Goal: Information Seeking & Learning: Check status

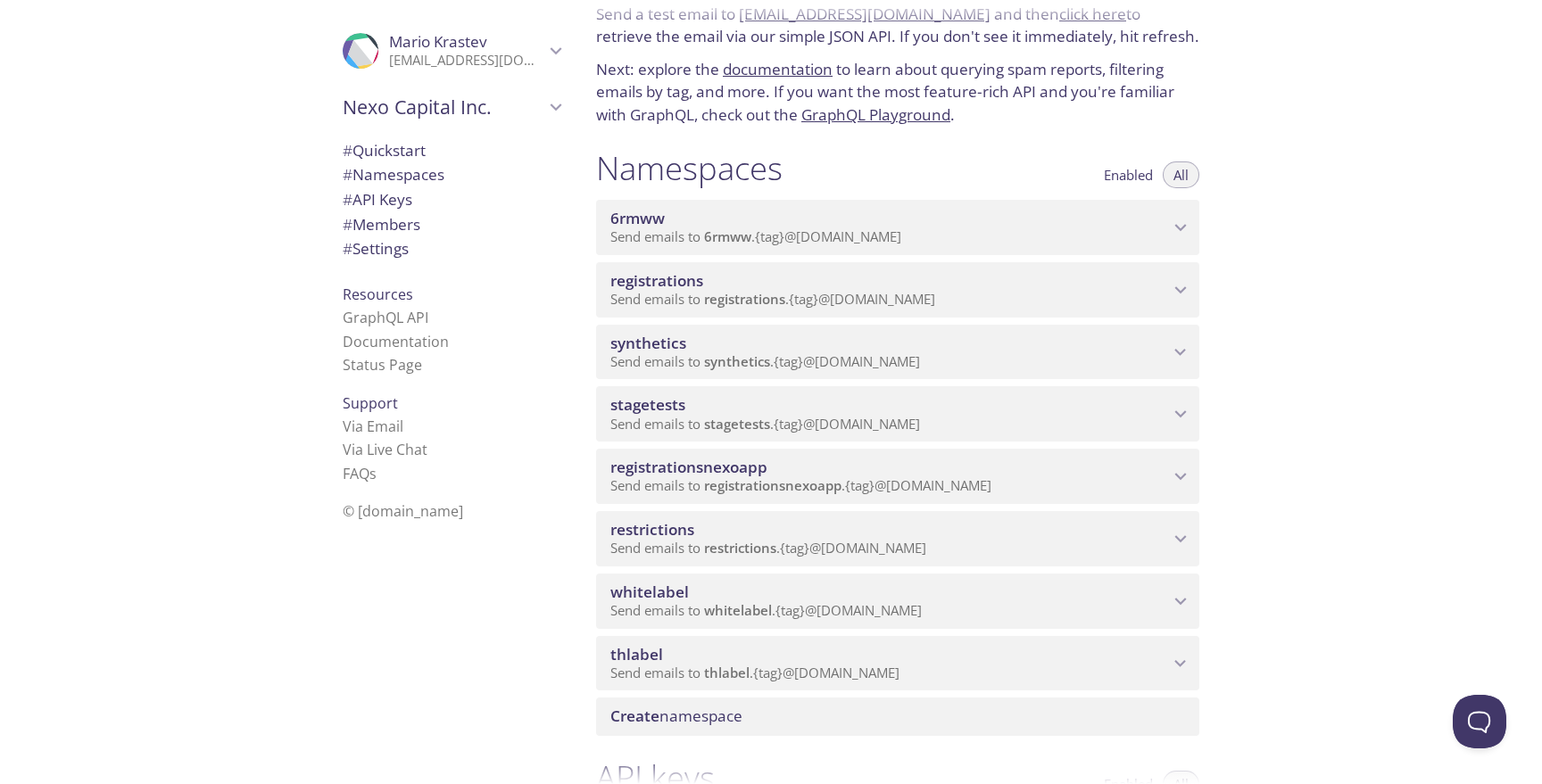
scroll to position [98, 0]
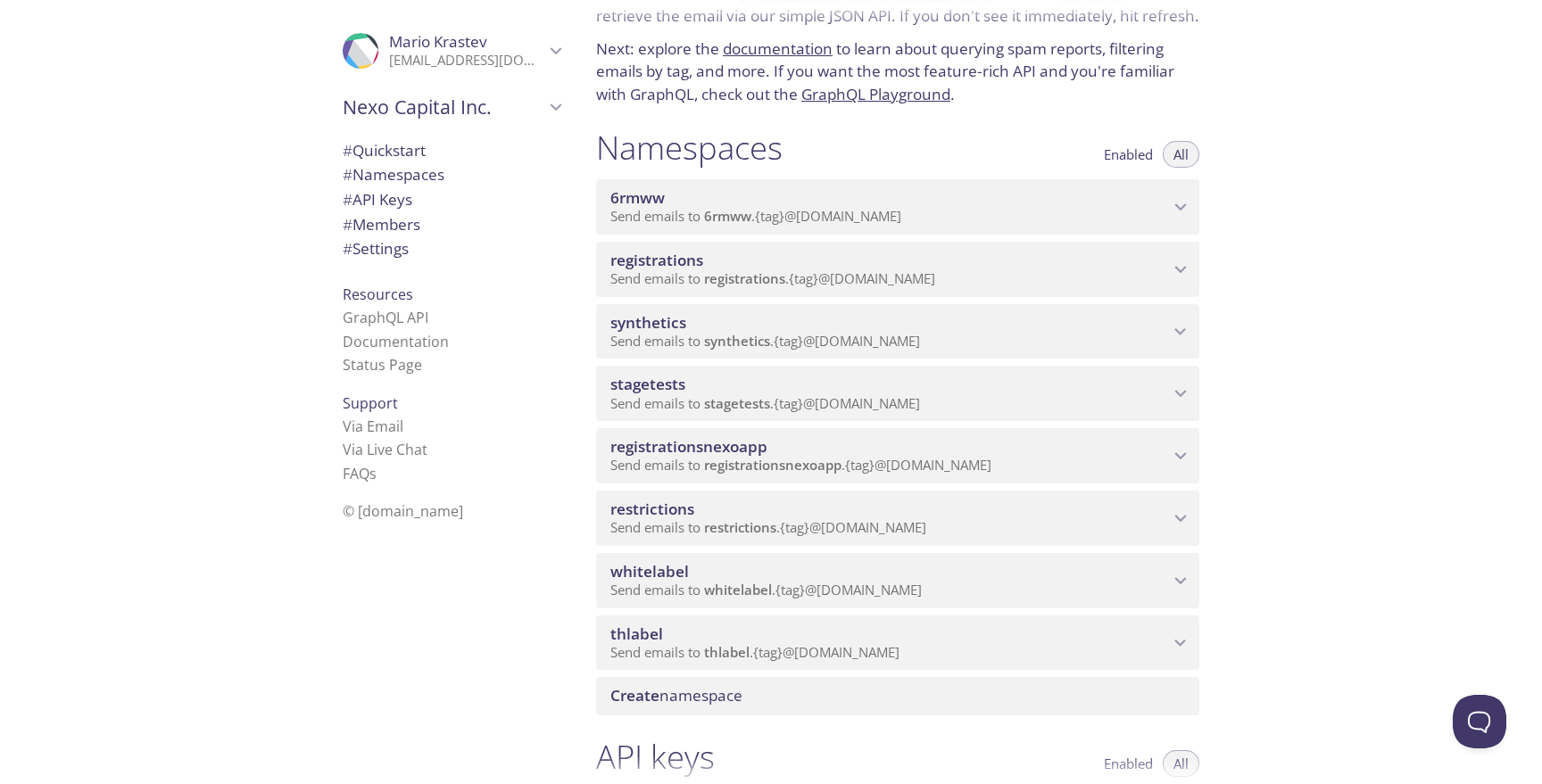
click at [806, 634] on span "thlabel" at bounding box center [889, 634] width 558 height 20
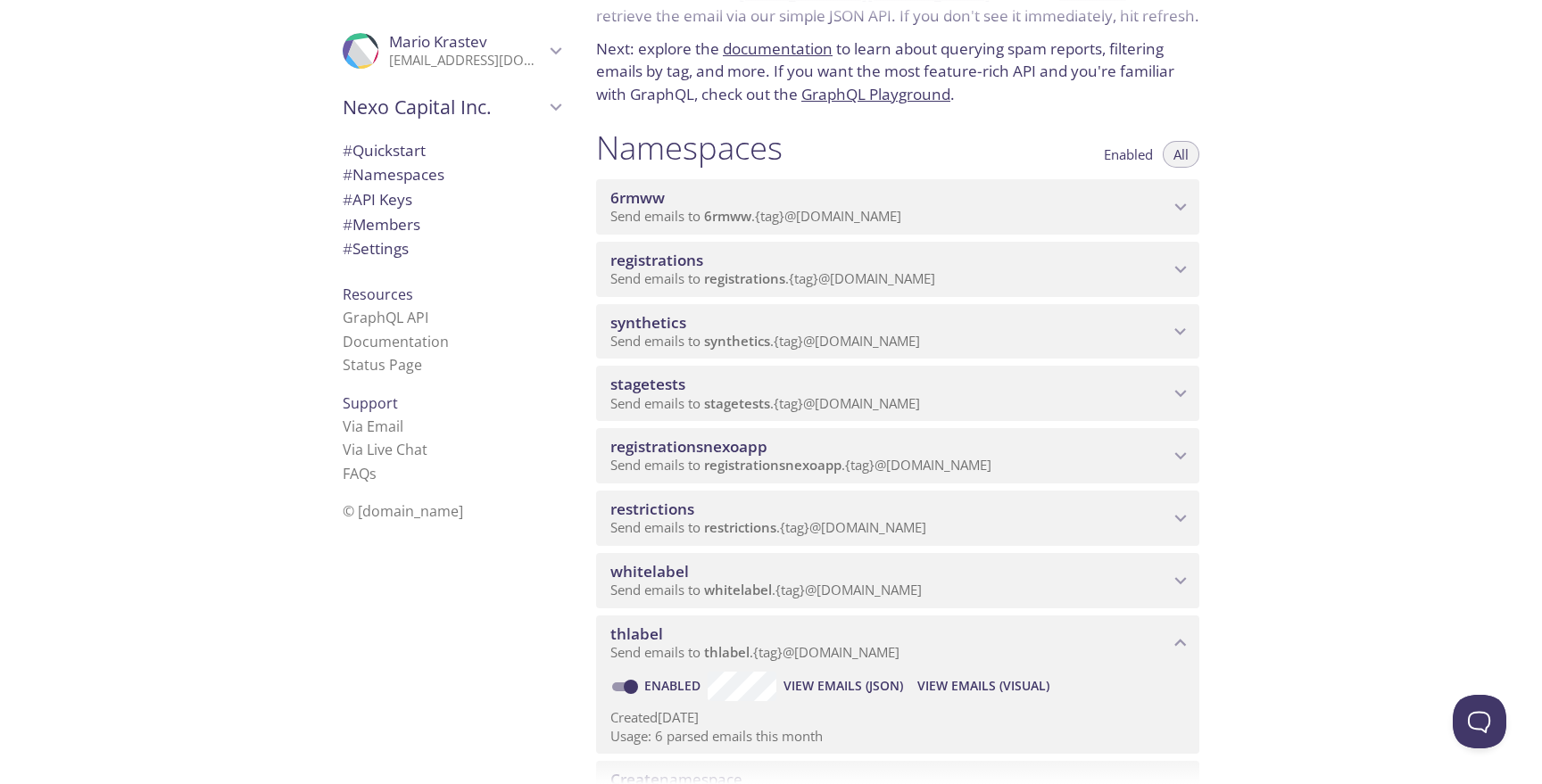
click at [973, 681] on span "View Emails (Visual)" at bounding box center [984, 686] width 132 height 22
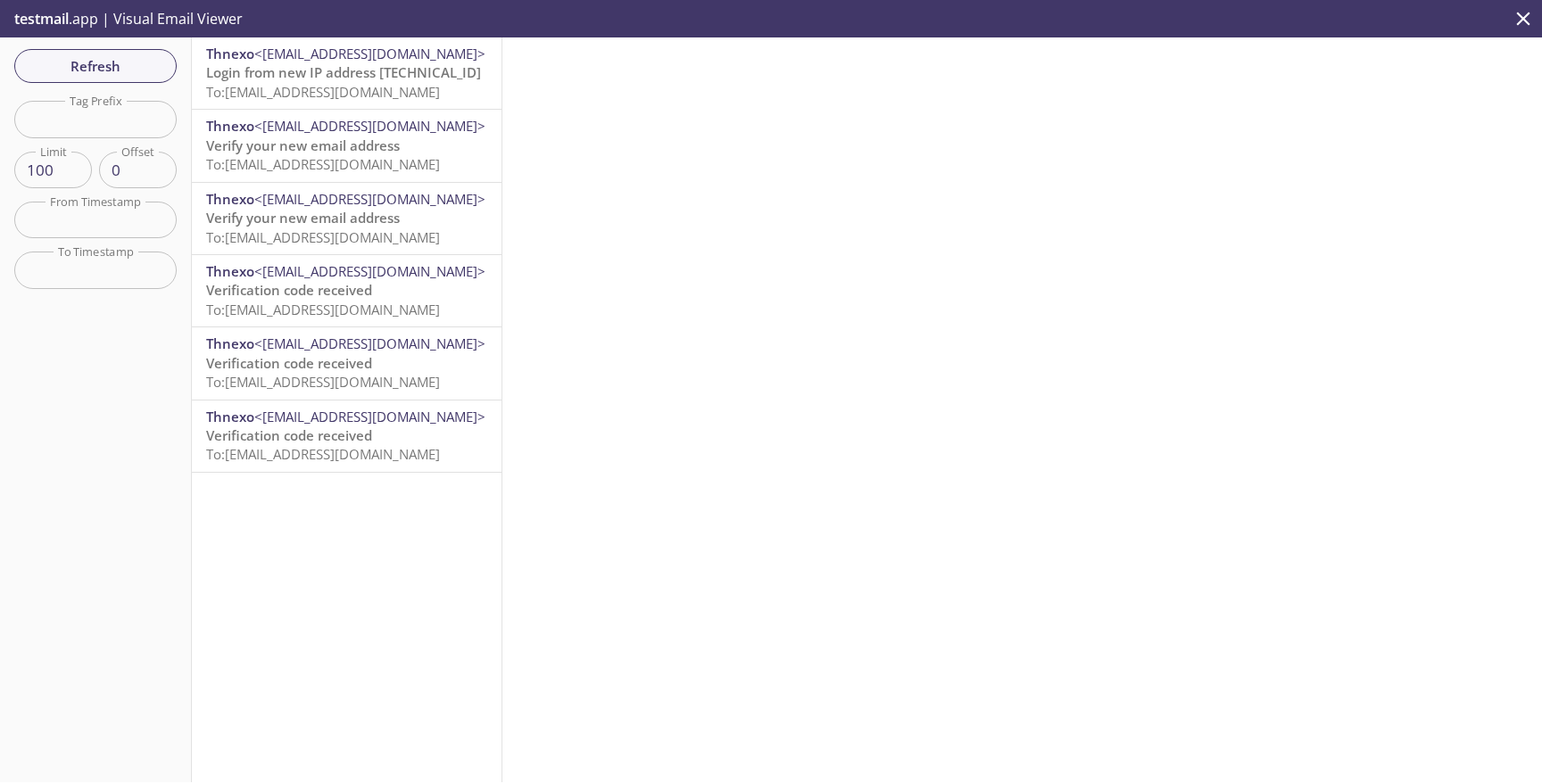
click at [304, 101] on p "Login from new IP address [TECHNICAL_ID] To: [EMAIL_ADDRESS][DOMAIN_NAME]" at bounding box center [346, 82] width 281 height 39
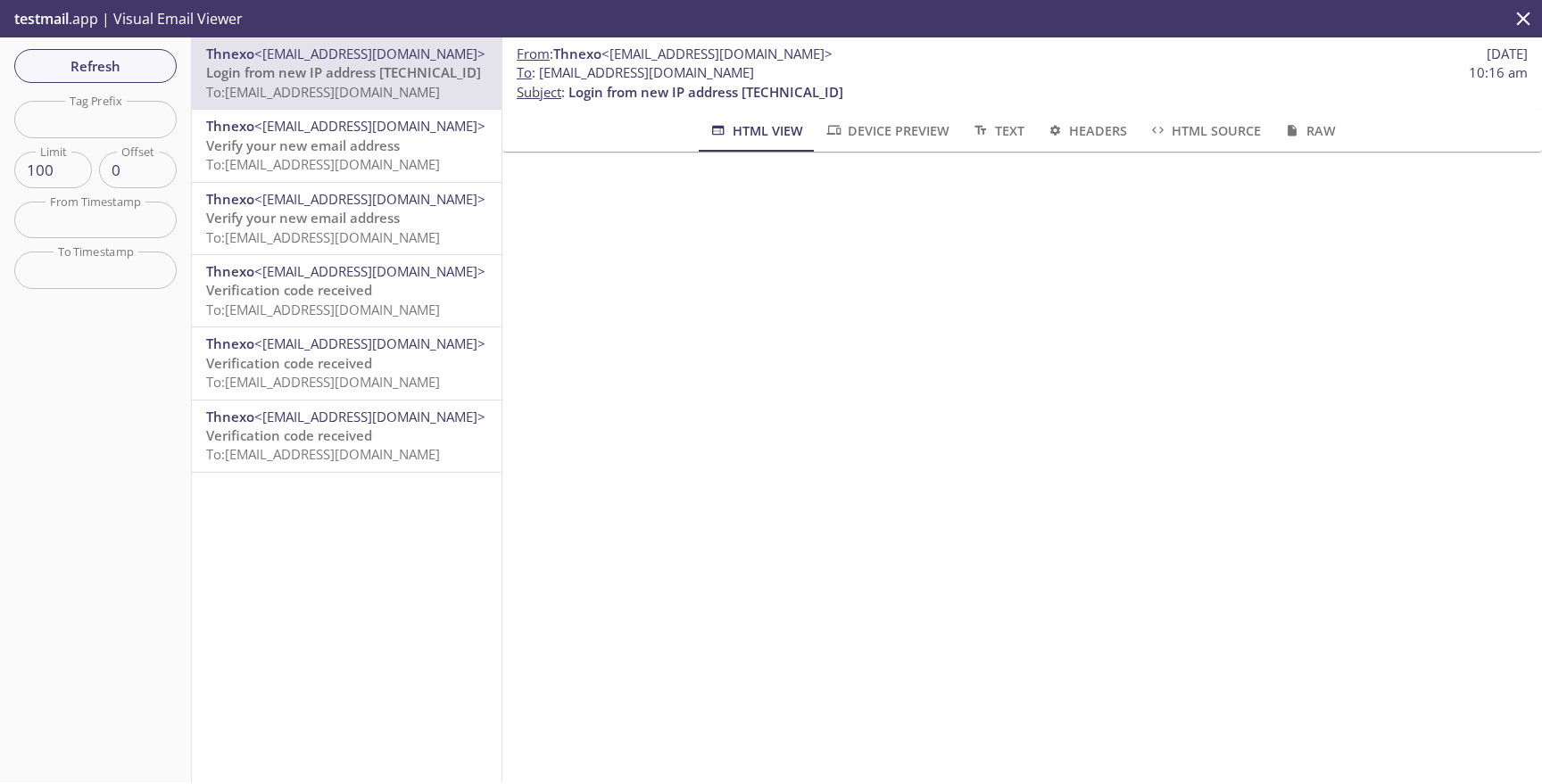
drag, startPoint x: 790, startPoint y: 72, endPoint x: 537, endPoint y: 76, distance: 253.0
click at [537, 76] on span "To : [EMAIL_ADDRESS][DOMAIN_NAME] 10:16 am" at bounding box center [1022, 73] width 1011 height 19
click at [757, 60] on p "From : Thnexo <[EMAIL_ADDRESS][DOMAIN_NAME]> [DATE]" at bounding box center [1022, 54] width 1011 height 19
drag, startPoint x: 783, startPoint y: 72, endPoint x: 536, endPoint y: 72, distance: 247.0
click at [536, 72] on span "To : [EMAIL_ADDRESS][DOMAIN_NAME] 10:16 am" at bounding box center [1022, 73] width 1011 height 19
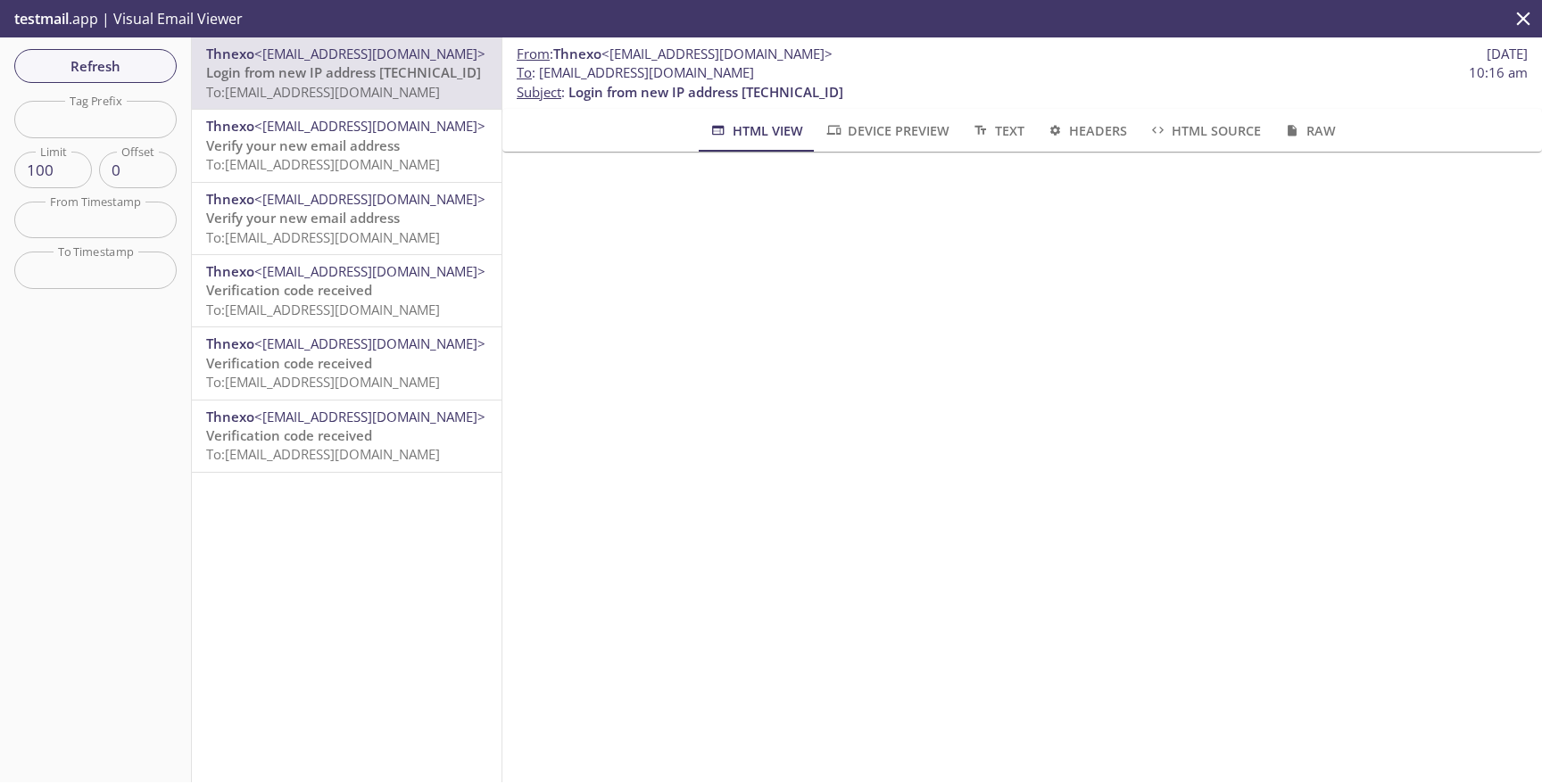
copy span "[EMAIL_ADDRESS][DOMAIN_NAME]"
click at [150, 121] on input "text" at bounding box center [95, 119] width 163 height 37
paste input "testregister"
type input "testregister"
click at [142, 88] on div "Refresh Filters Tag Prefix testregister Tag Prefix Limit 100 Limit Offset 0 Off…" at bounding box center [95, 410] width 192 height 745
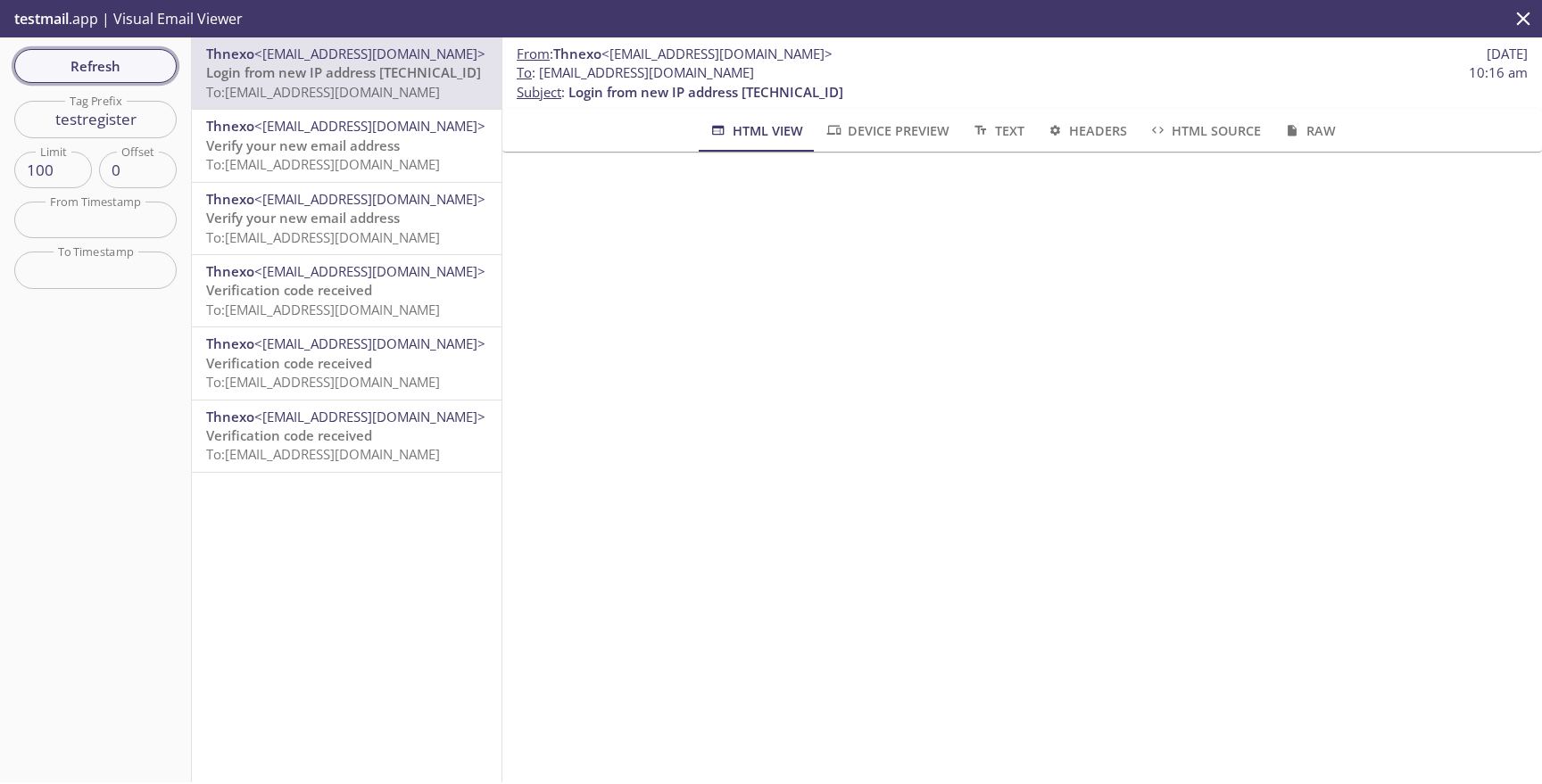
click at [142, 68] on span "Refresh" at bounding box center [95, 66] width 134 height 24
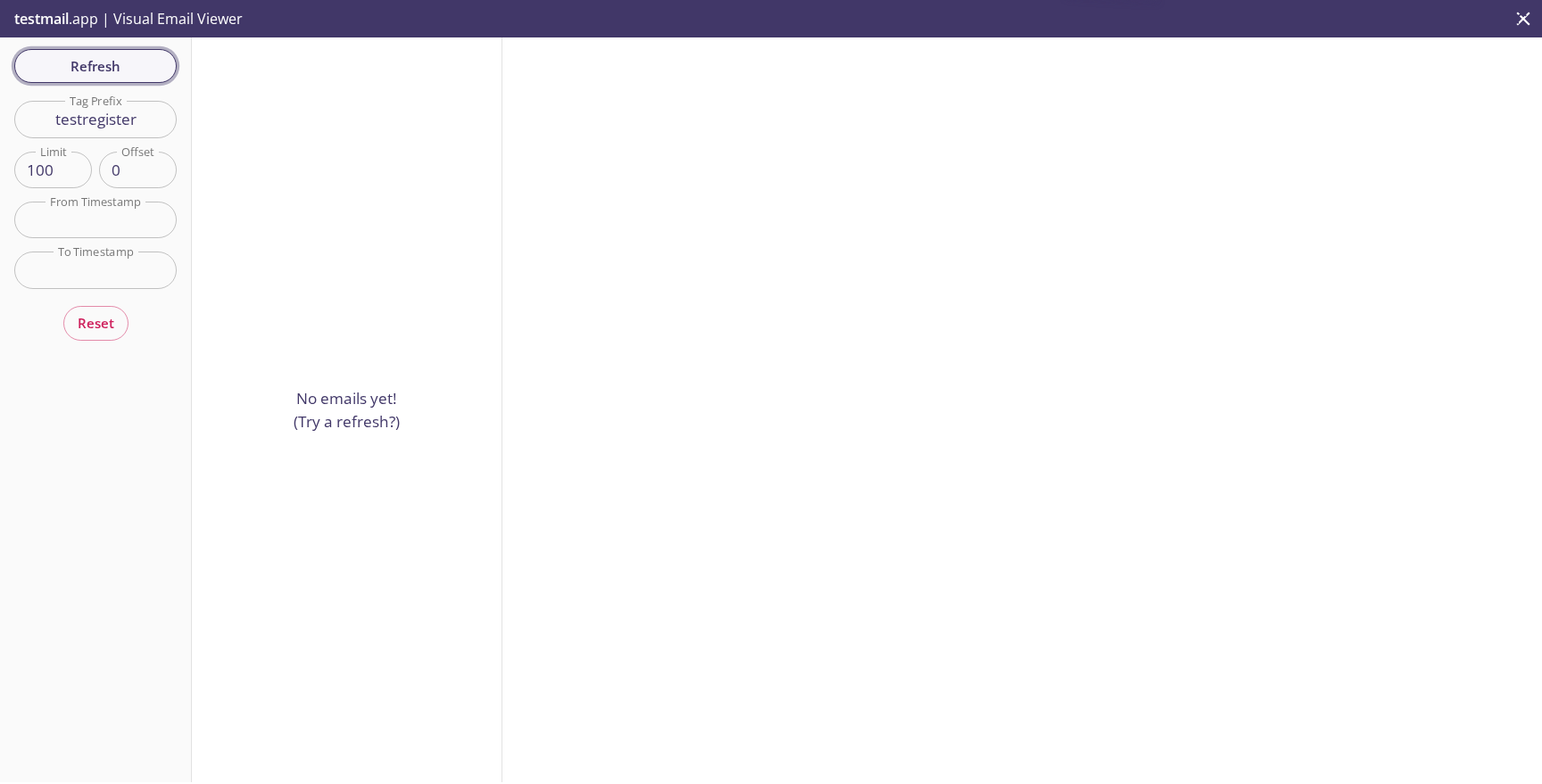
click at [142, 67] on span "Refresh" at bounding box center [95, 66] width 134 height 24
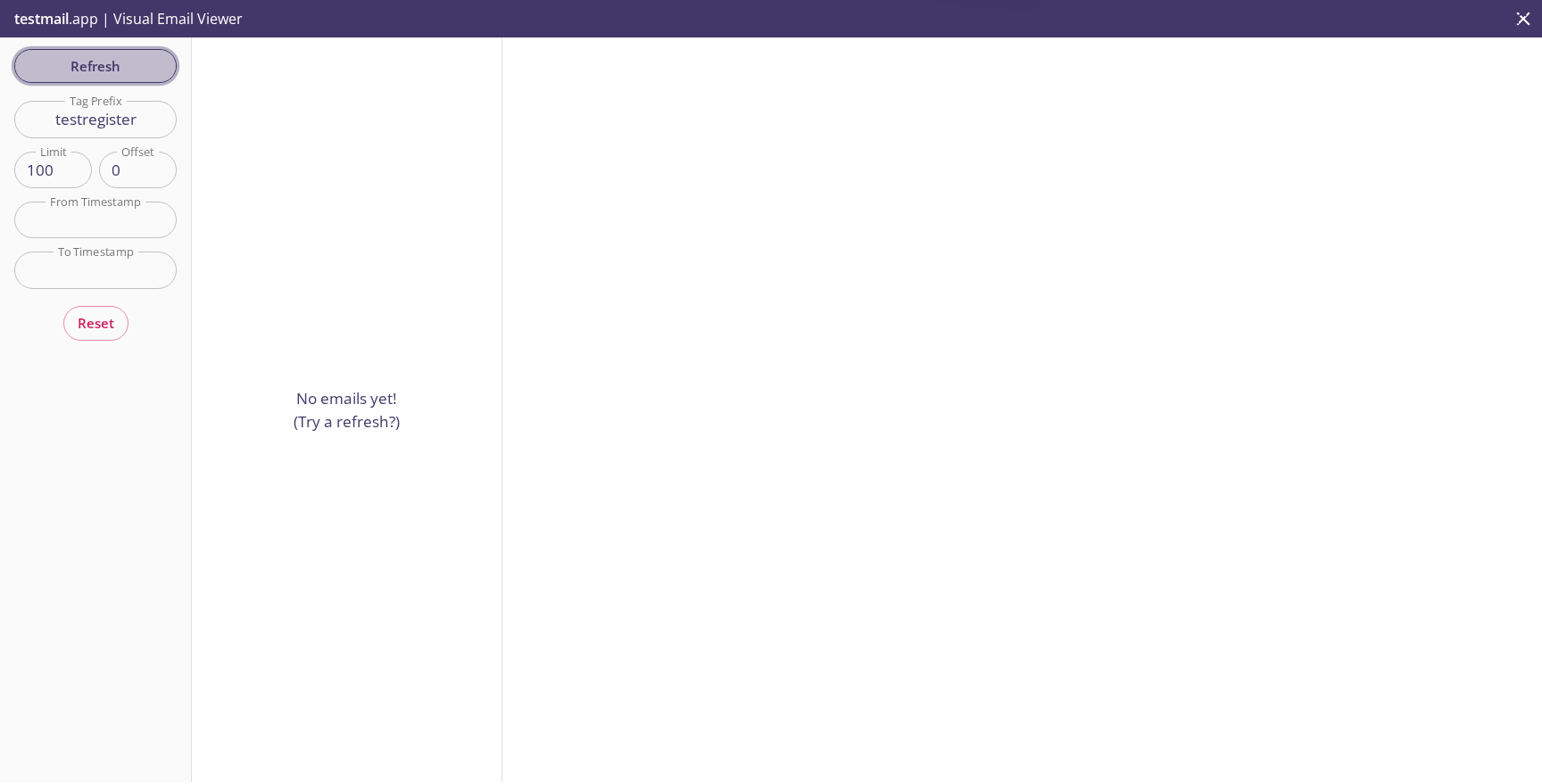
click at [142, 67] on span "Refresh" at bounding box center [95, 66] width 134 height 24
click at [143, 73] on span "Refresh" at bounding box center [95, 66] width 134 height 24
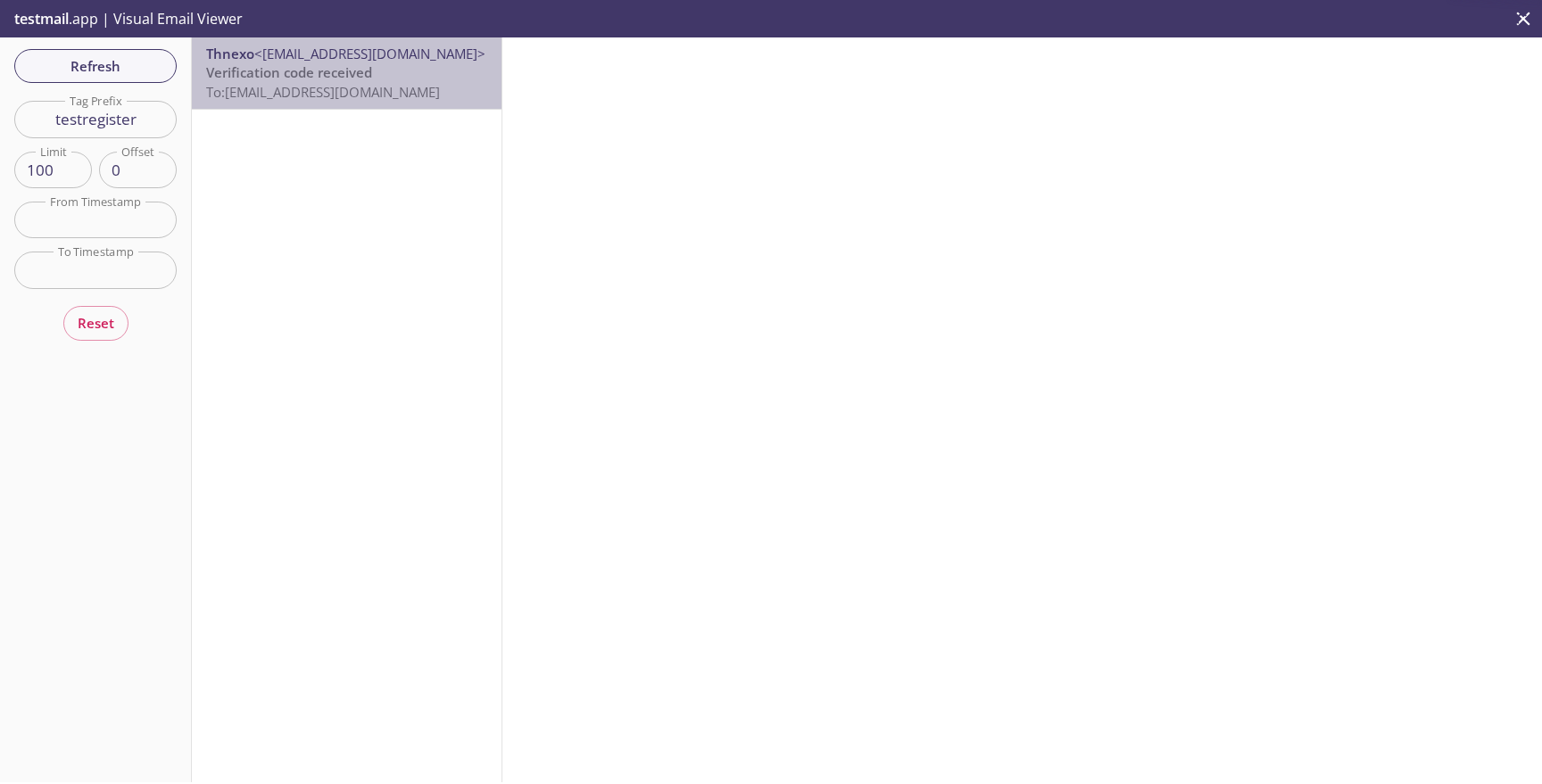
click at [295, 67] on span "Verification code received" at bounding box center [289, 72] width 166 height 18
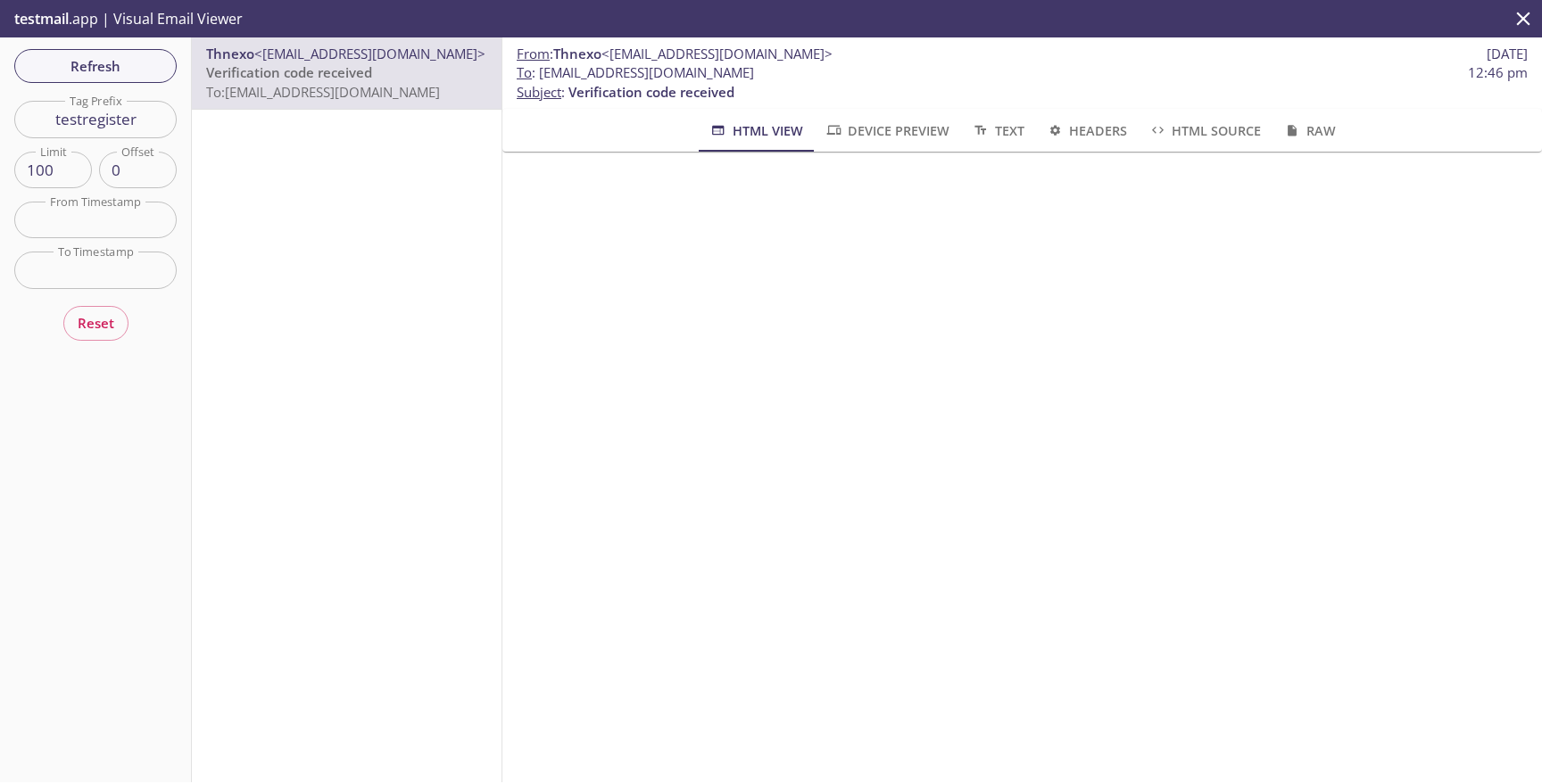
click at [639, 82] on span "To : [EMAIL_ADDRESS][DOMAIN_NAME]" at bounding box center [635, 73] width 237 height 19
click at [640, 78] on span "To : [EMAIL_ADDRESS][DOMAIN_NAME]" at bounding box center [635, 73] width 237 height 19
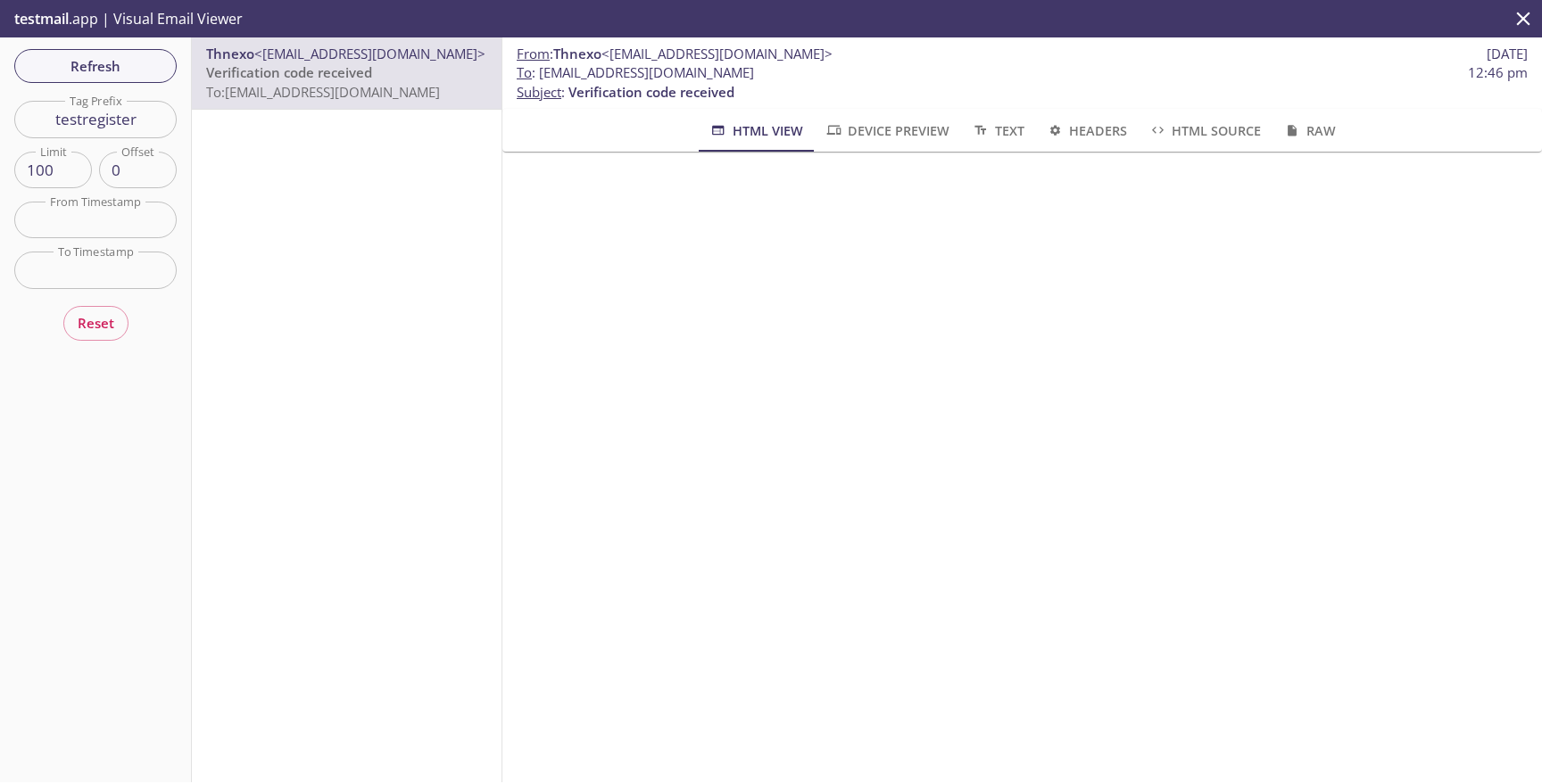
click at [811, 78] on span "To : [EMAIL_ADDRESS][DOMAIN_NAME] 12:46 pm" at bounding box center [1022, 73] width 1011 height 19
drag, startPoint x: 784, startPoint y: 73, endPoint x: 554, endPoint y: 72, distance: 230.0
click at [554, 72] on span "To : [EMAIL_ADDRESS][DOMAIN_NAME] 12:46 pm" at bounding box center [1022, 73] width 1011 height 19
click at [554, 72] on span "To : [EMAIL_ADDRESS][DOMAIN_NAME]" at bounding box center [635, 73] width 237 height 19
drag, startPoint x: 540, startPoint y: 76, endPoint x: 837, endPoint y: 69, distance: 297.1
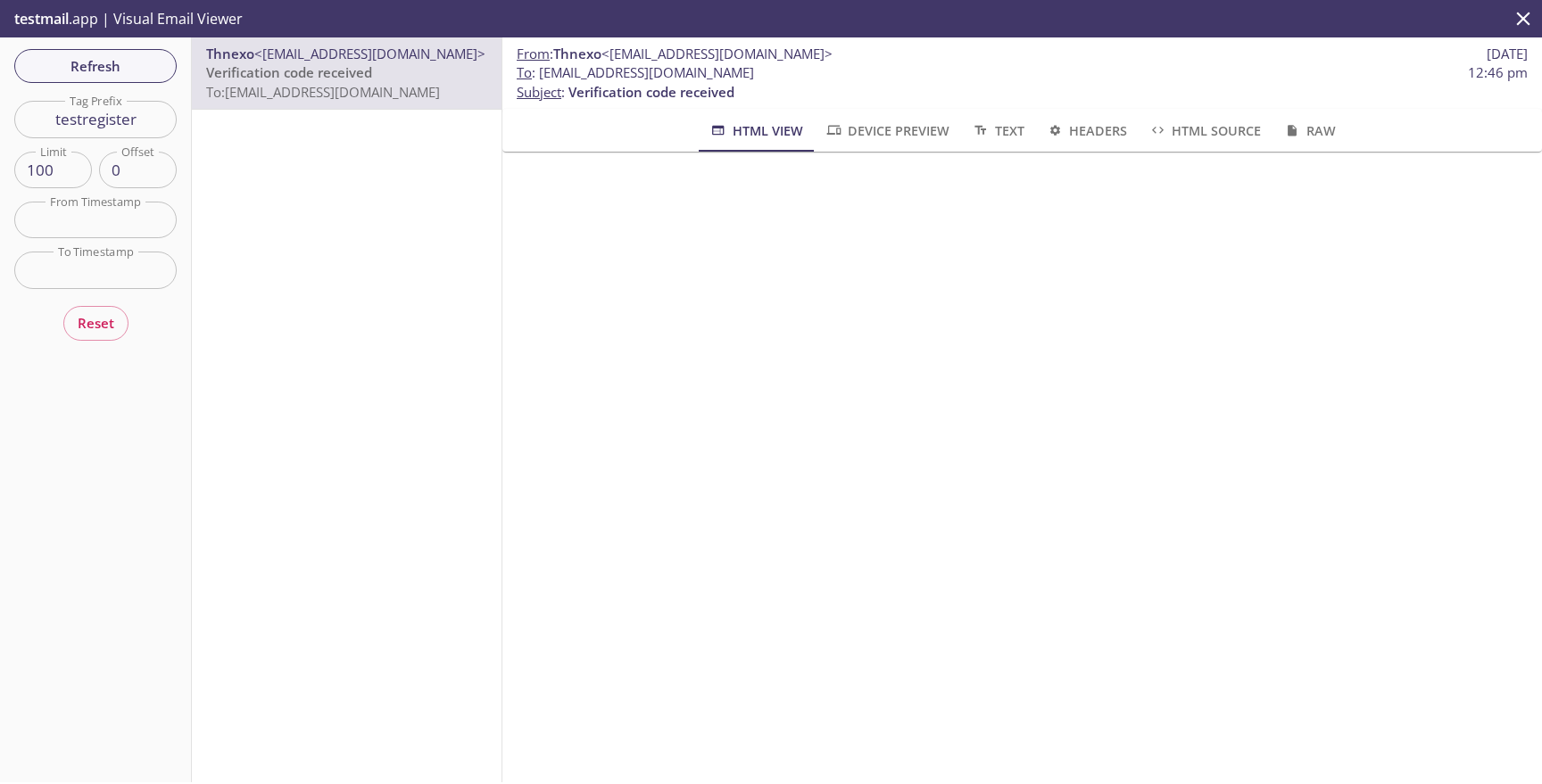
click at [840, 69] on span "To : [EMAIL_ADDRESS][DOMAIN_NAME] 12:46 pm" at bounding box center [1022, 73] width 1011 height 19
click at [786, 69] on span "To : [EMAIL_ADDRESS][DOMAIN_NAME] 12:46 pm" at bounding box center [1022, 73] width 1011 height 19
drag, startPoint x: 784, startPoint y: 69, endPoint x: 539, endPoint y: 73, distance: 245.0
click at [539, 73] on span "To : [EMAIL_ADDRESS][DOMAIN_NAME] 12:46 pm" at bounding box center [1022, 73] width 1011 height 19
copy span "[EMAIL_ADDRESS][DOMAIN_NAME]"
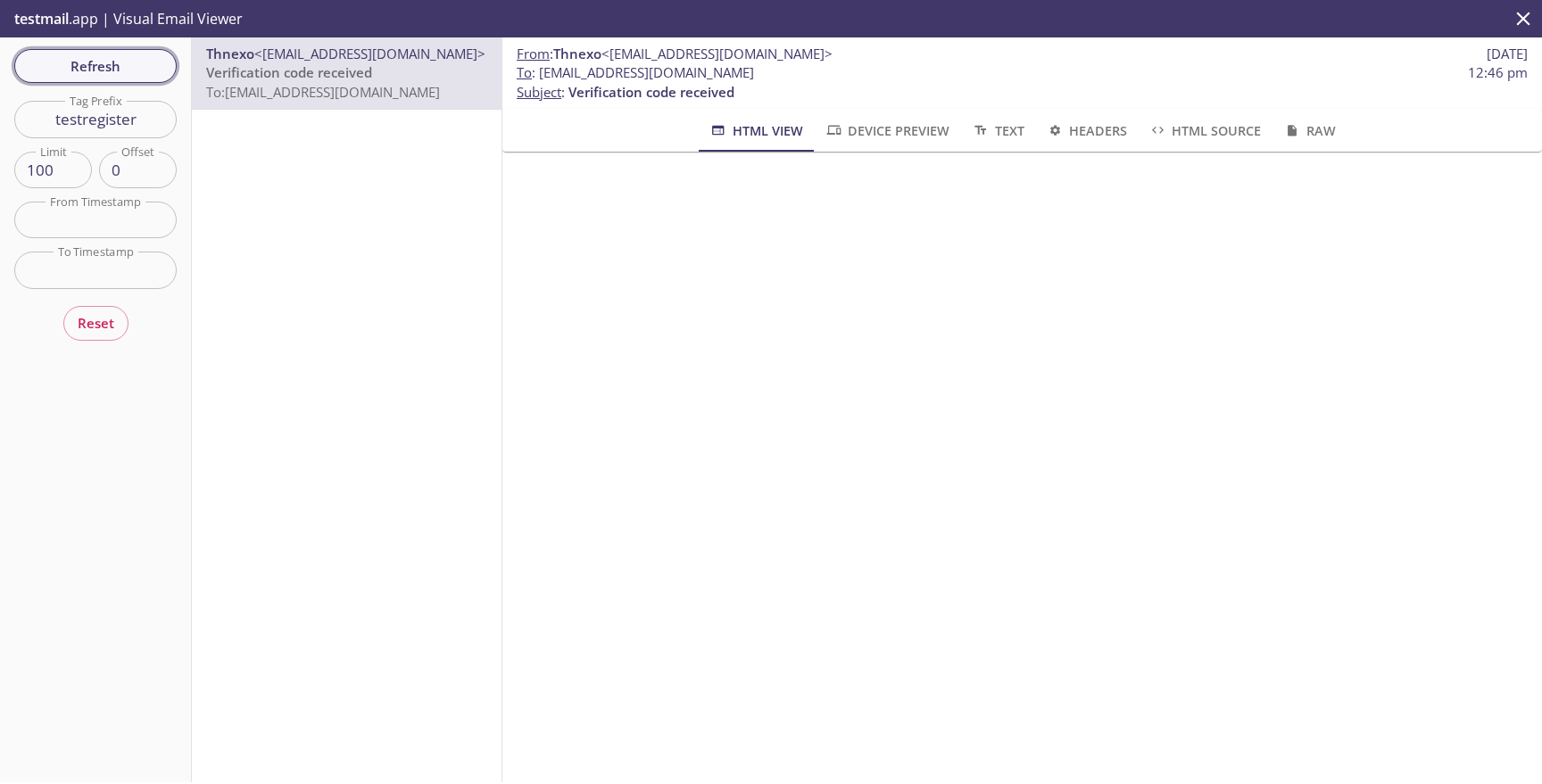
click at [161, 64] on span "Refresh" at bounding box center [95, 66] width 134 height 24
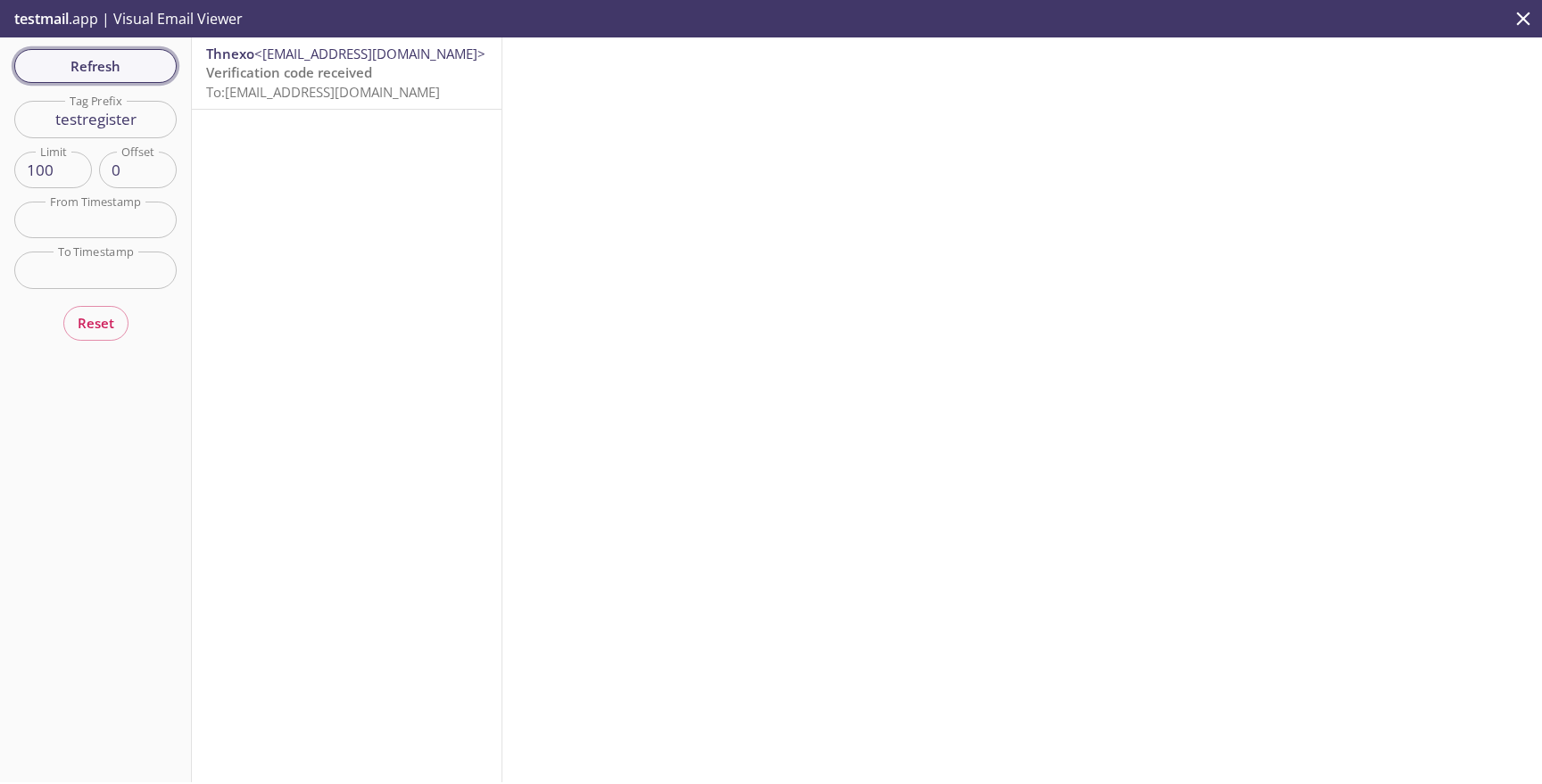
click at [142, 72] on span "Refresh" at bounding box center [95, 66] width 134 height 24
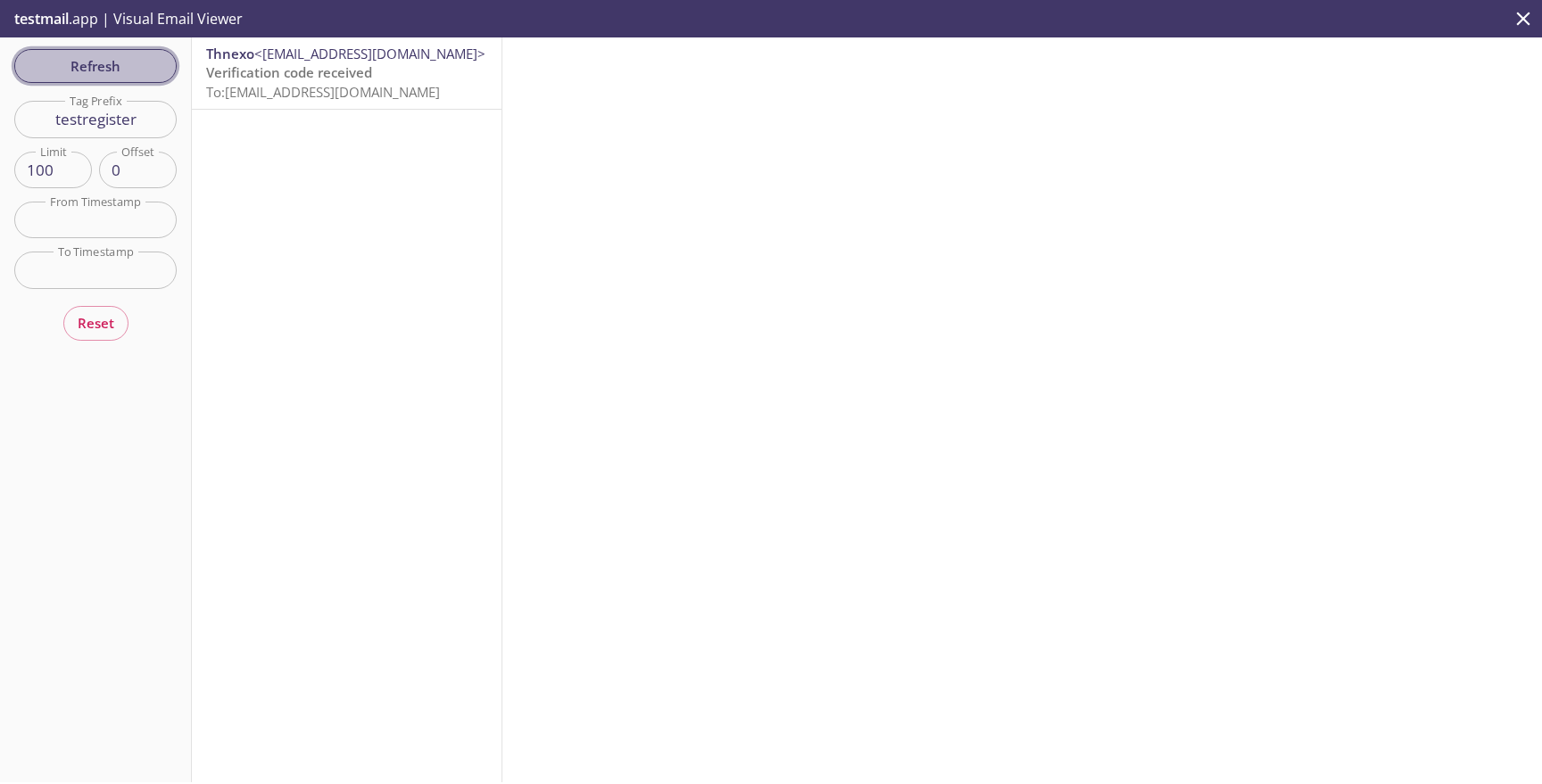
click at [142, 72] on span "Refresh" at bounding box center [95, 66] width 134 height 24
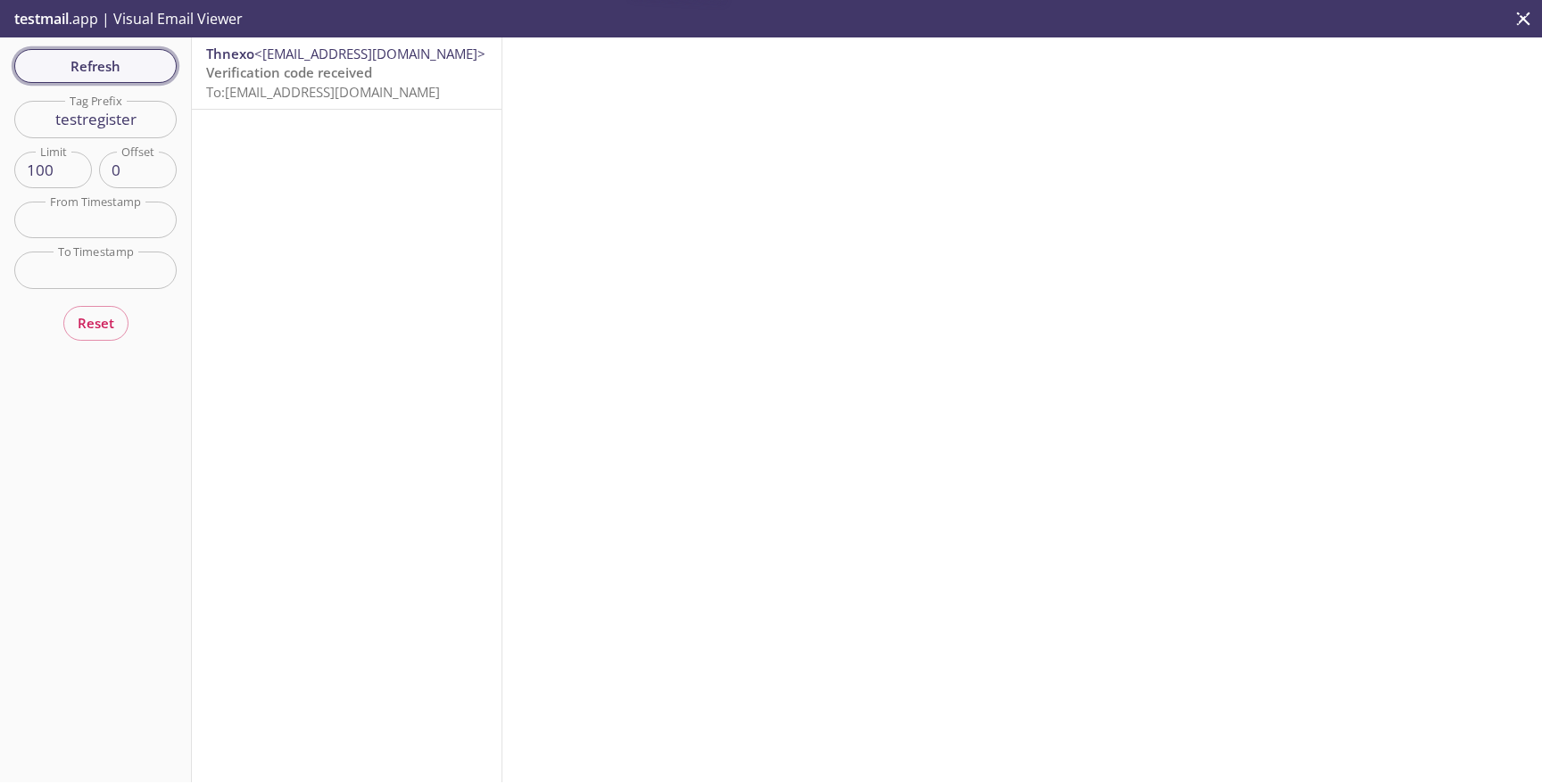
click at [142, 72] on span "Refresh" at bounding box center [95, 66] width 134 height 24
click at [310, 87] on span "To: [EMAIL_ADDRESS][DOMAIN_NAME]" at bounding box center [322, 92] width 233 height 18
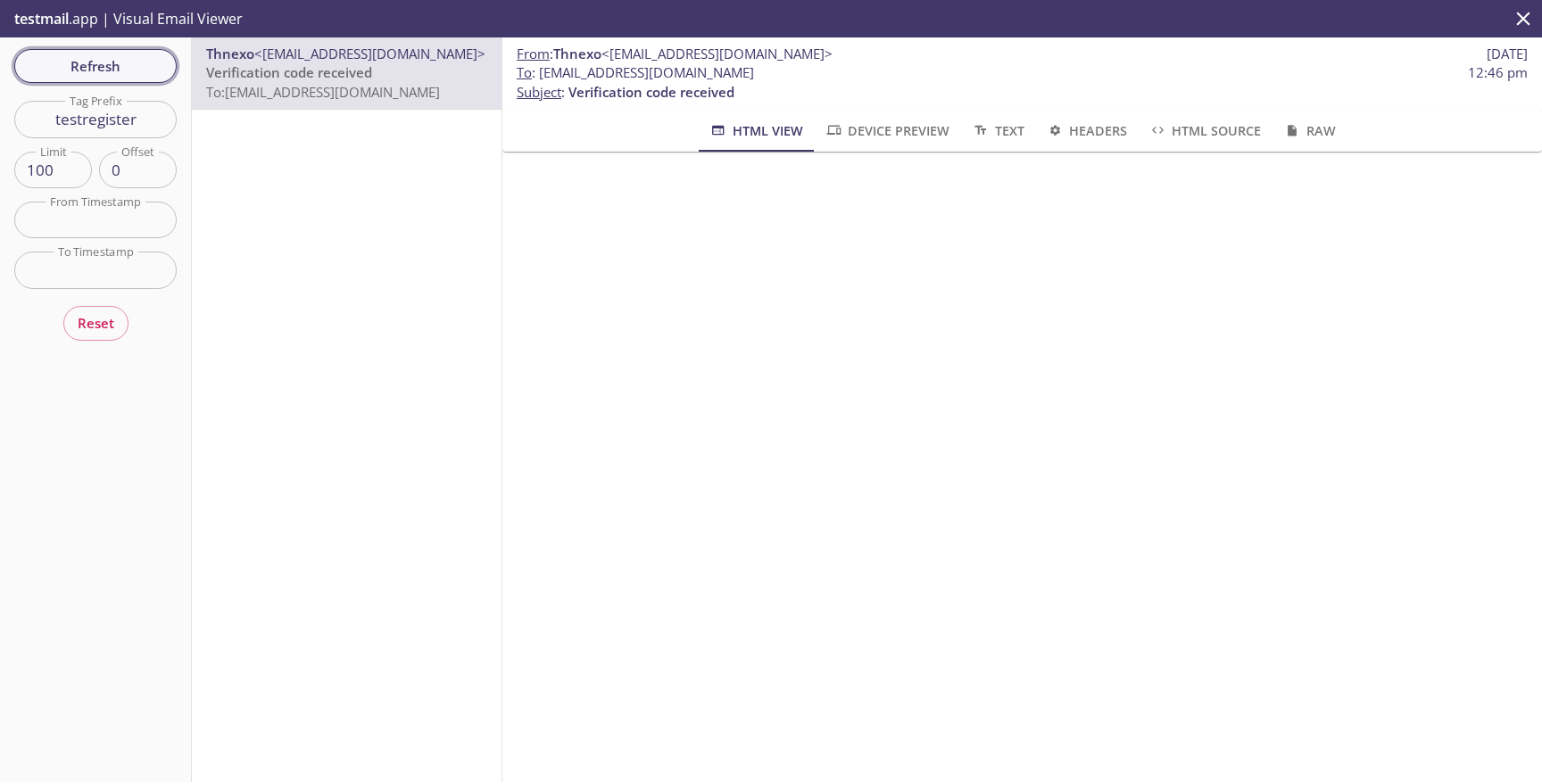
click at [117, 80] on button "Refresh" at bounding box center [95, 66] width 163 height 34
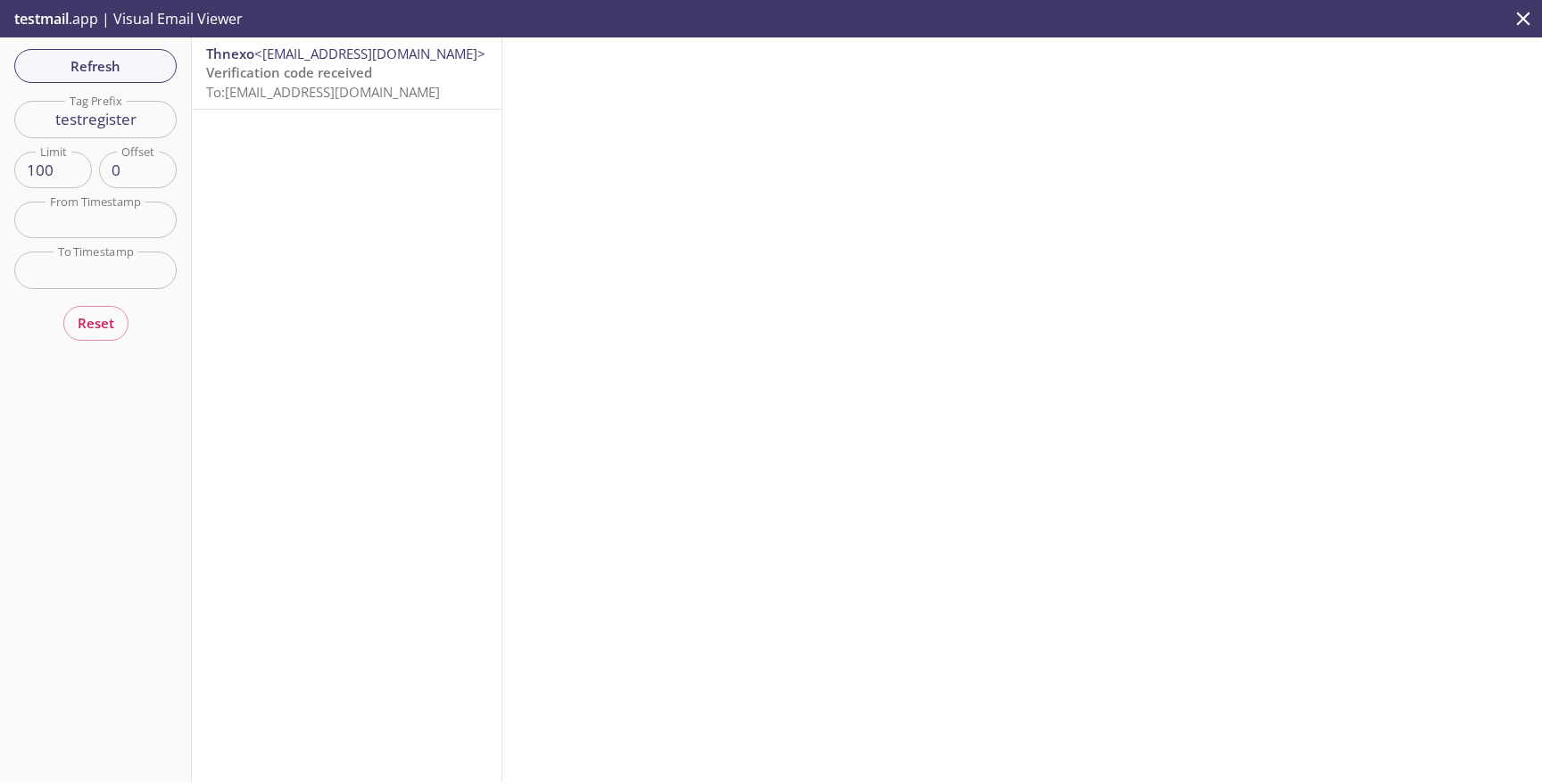
click at [258, 69] on span "Verification code received" at bounding box center [289, 72] width 166 height 18
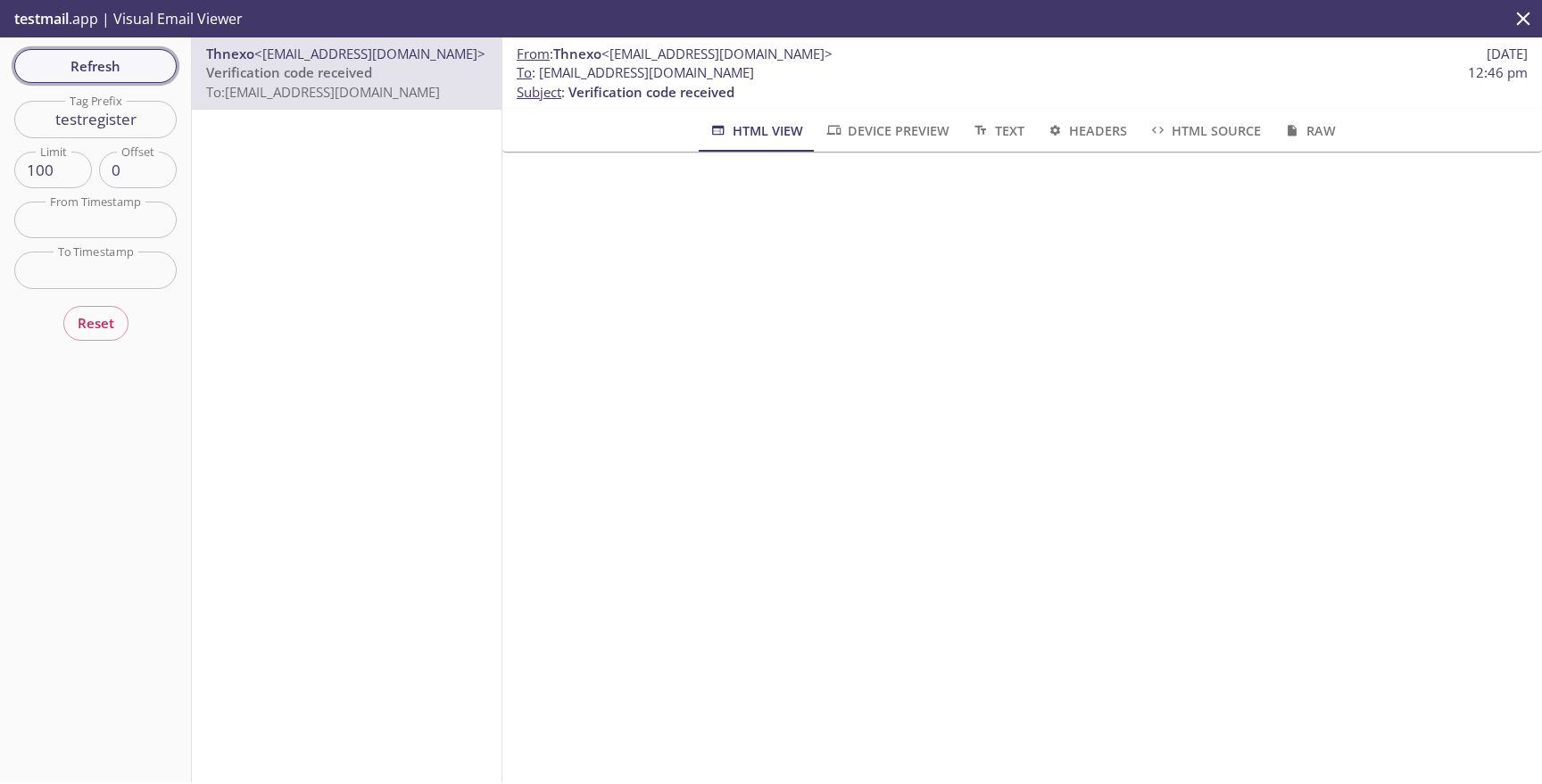
click at [152, 69] on span "Refresh" at bounding box center [95, 66] width 134 height 24
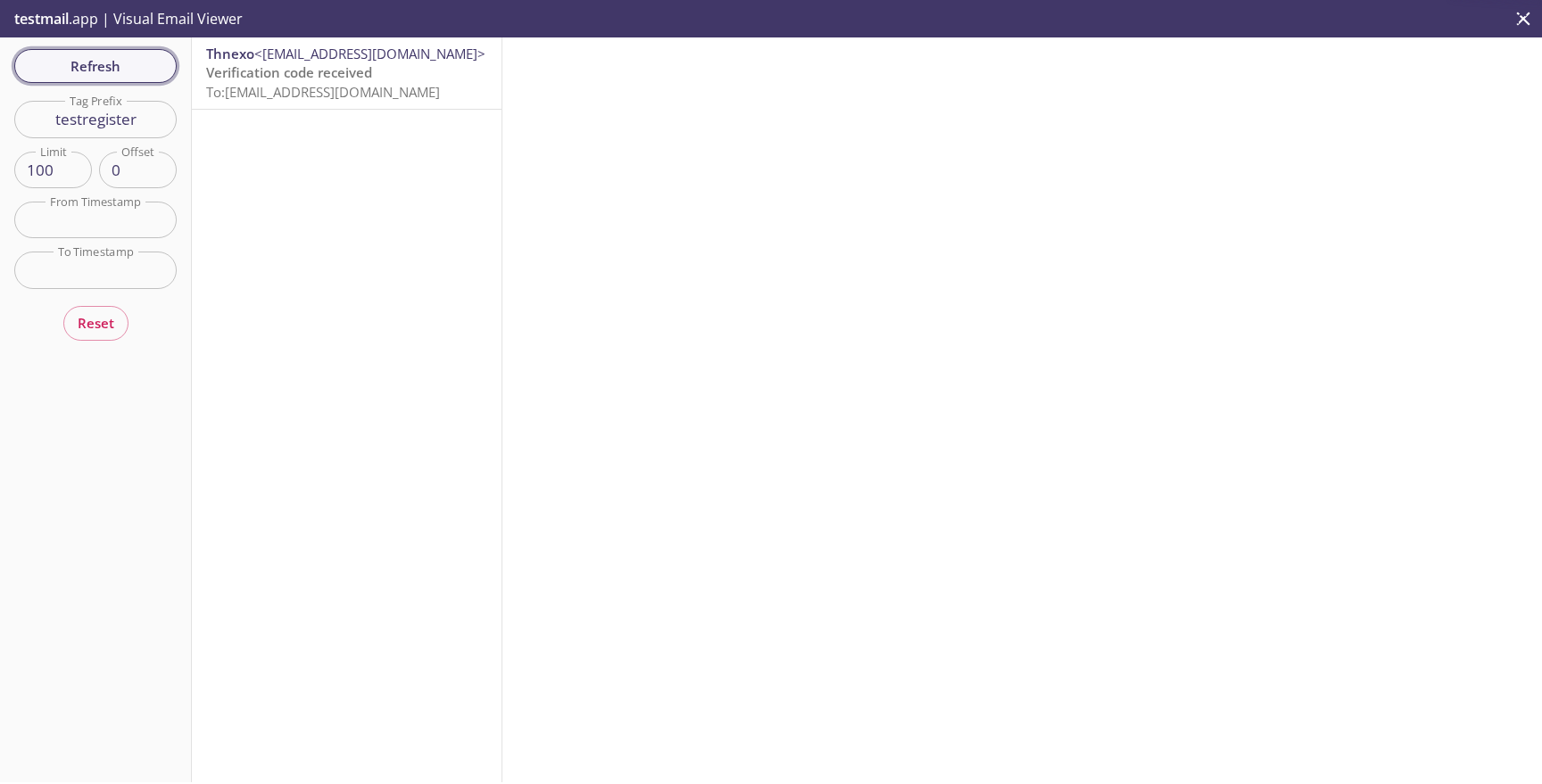
click at [152, 69] on span "Refresh" at bounding box center [95, 66] width 134 height 24
click at [151, 72] on span "Refresh" at bounding box center [95, 66] width 134 height 24
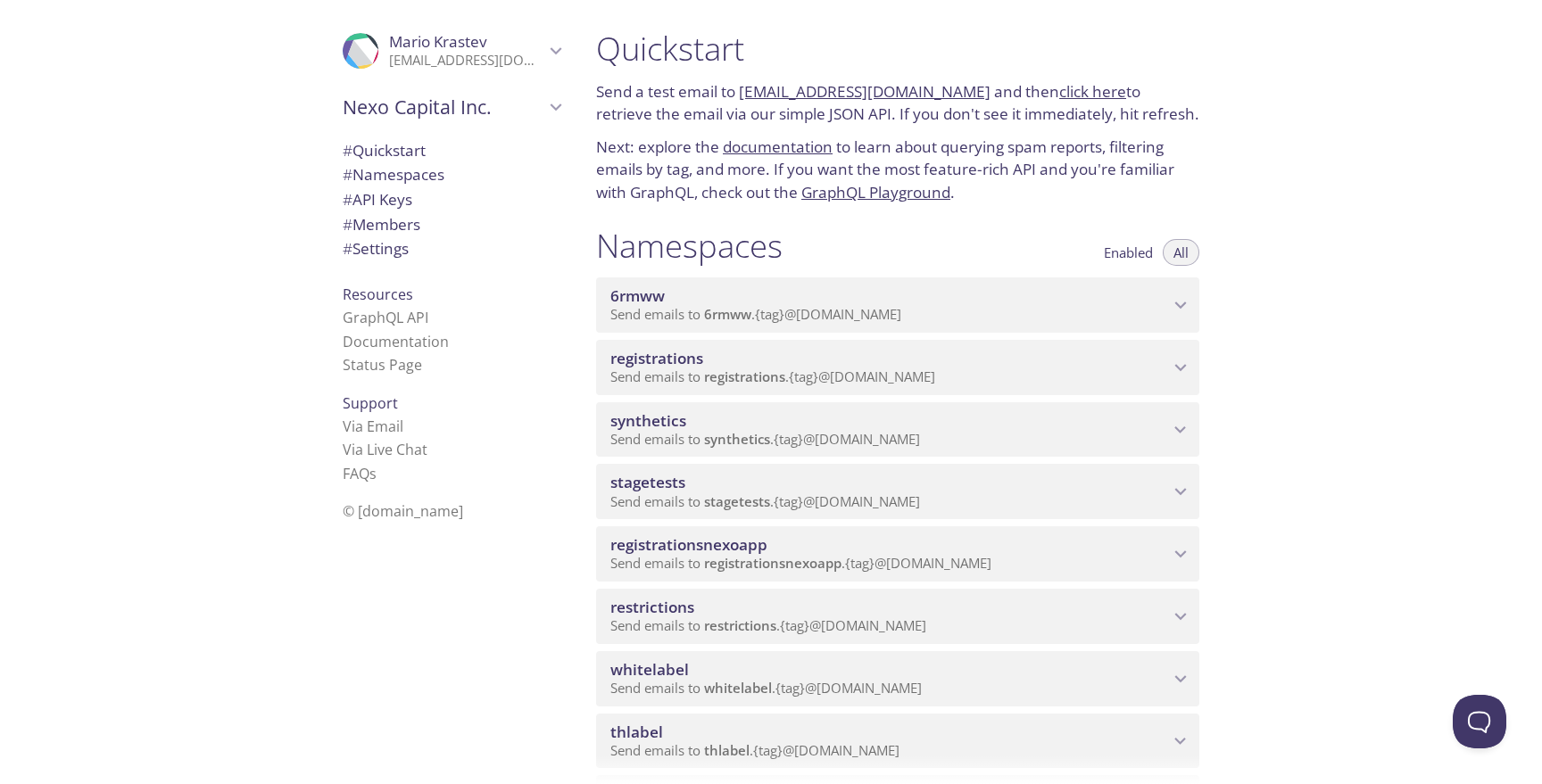
click at [754, 649] on div "whitelabel Send emails to whitelabel . {tag} @inbox.testmail.app Enabled View E…" at bounding box center [898, 675] width 603 height 62
click at [753, 672] on span "whitelabel" at bounding box center [889, 670] width 558 height 20
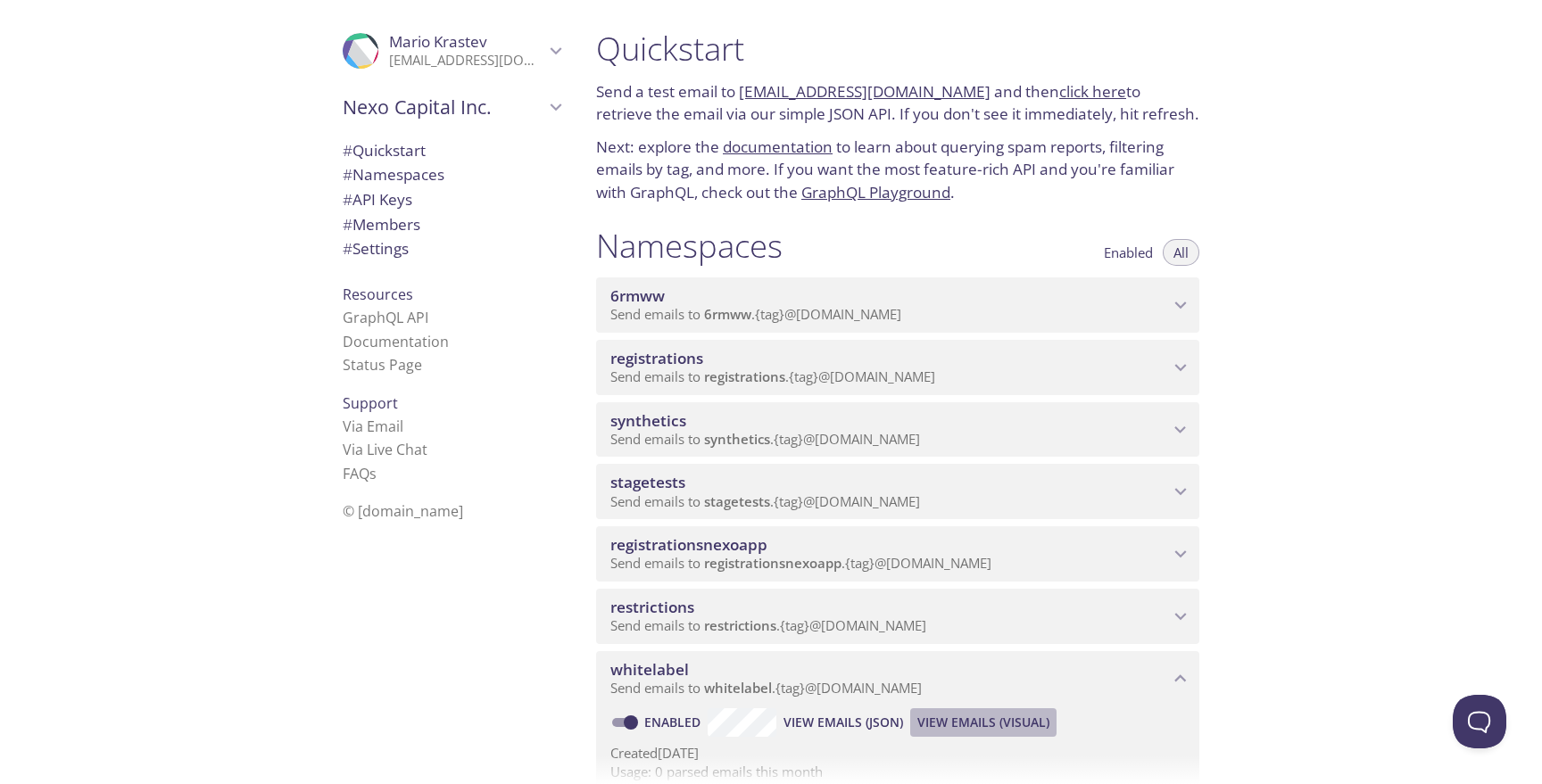
click at [937, 720] on span "View Emails (Visual)" at bounding box center [984, 723] width 132 height 22
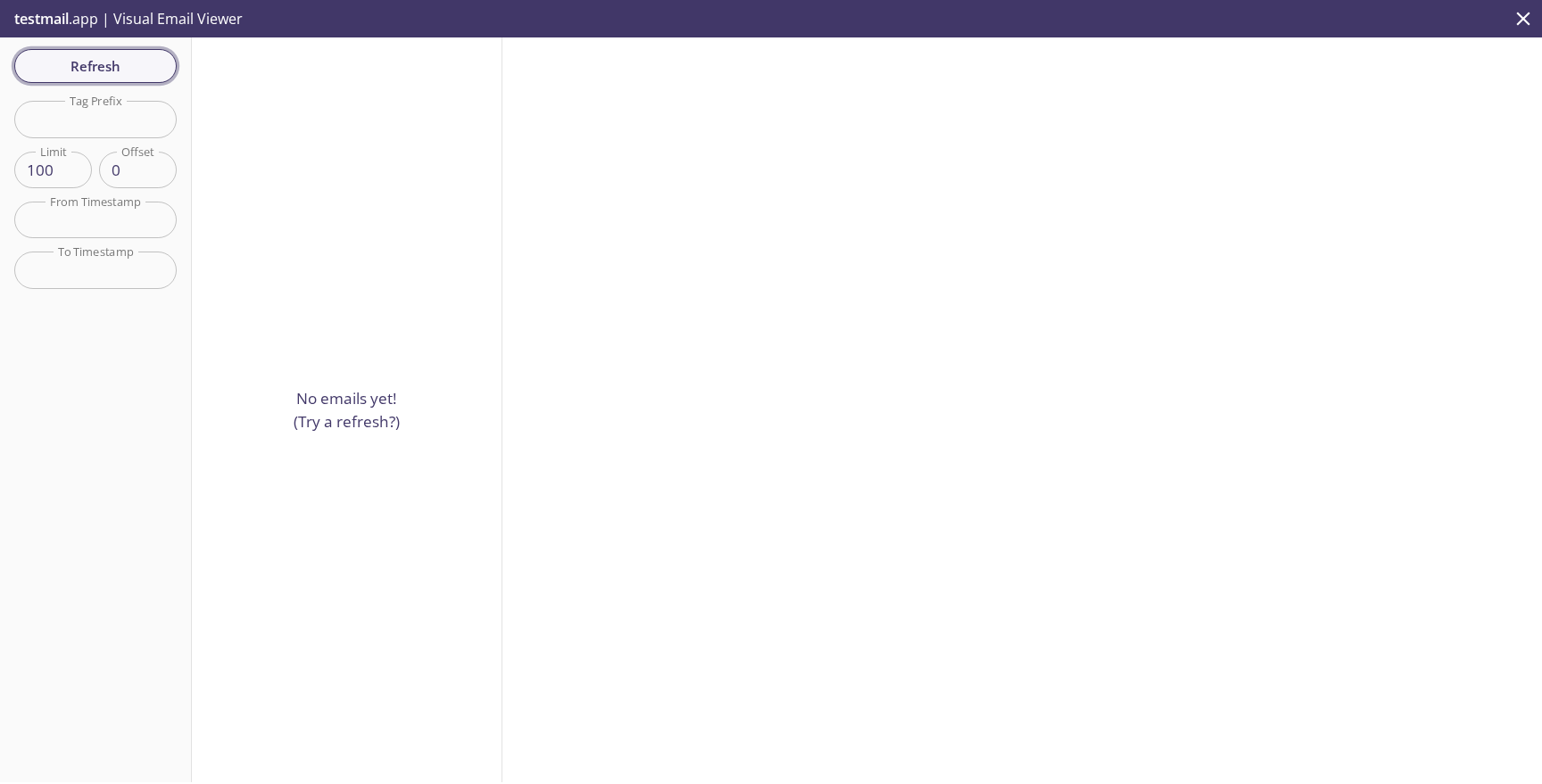
click at [110, 70] on span "Refresh" at bounding box center [95, 66] width 134 height 24
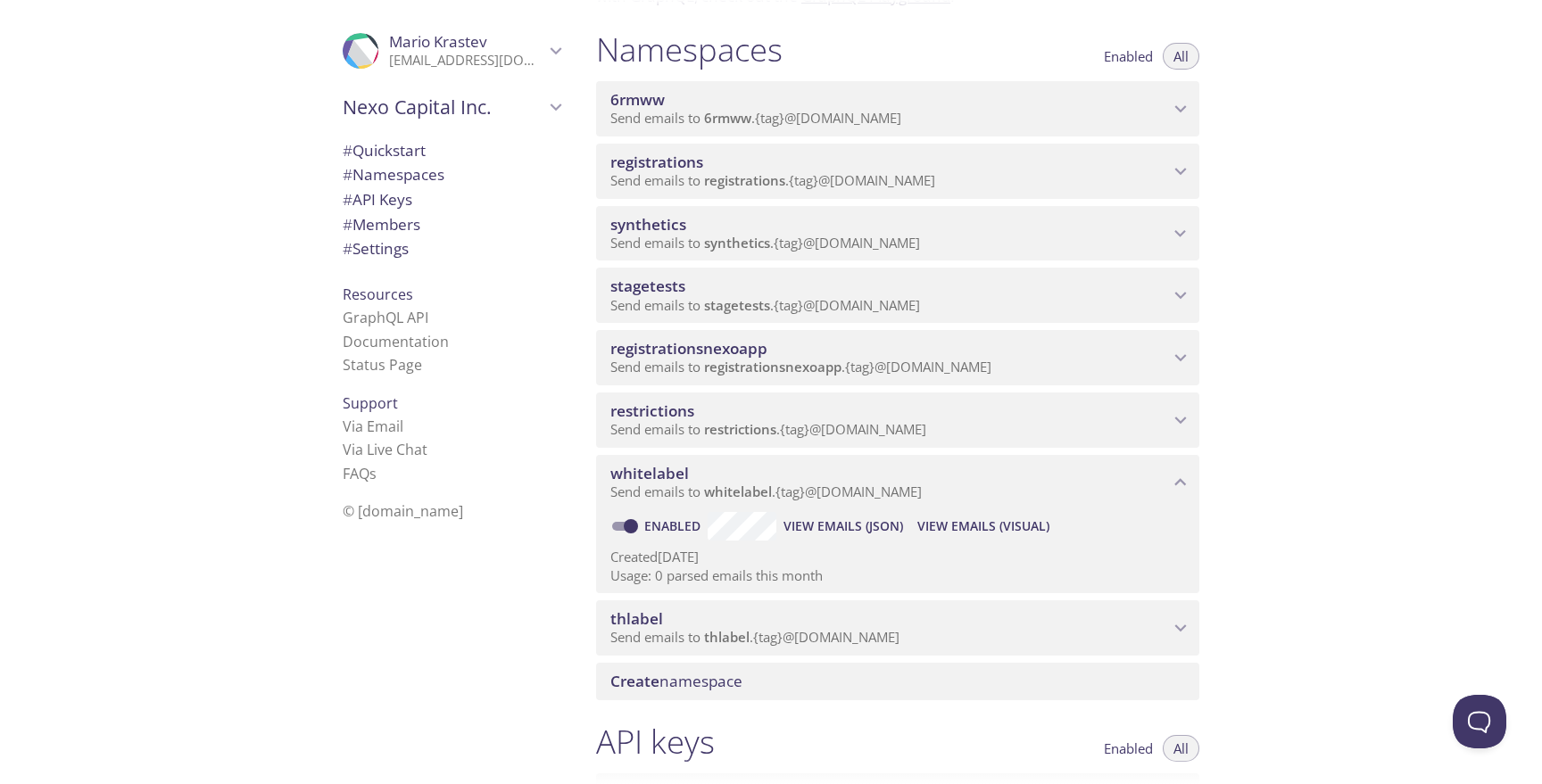
scroll to position [257, 0]
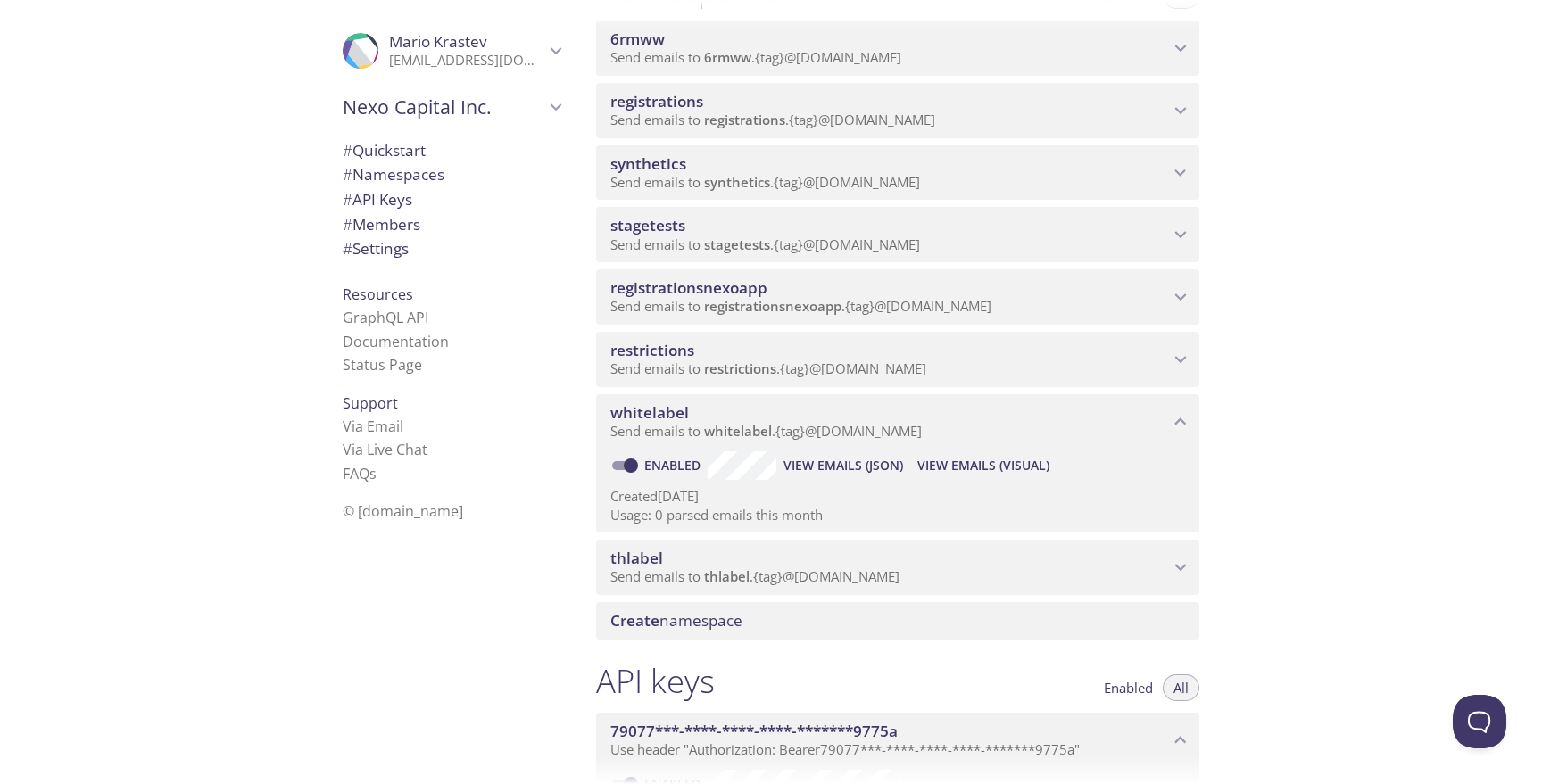
click at [826, 576] on span "Send emails to thlabel . {tag} @inbox.testmail.app" at bounding box center [755, 576] width 289 height 18
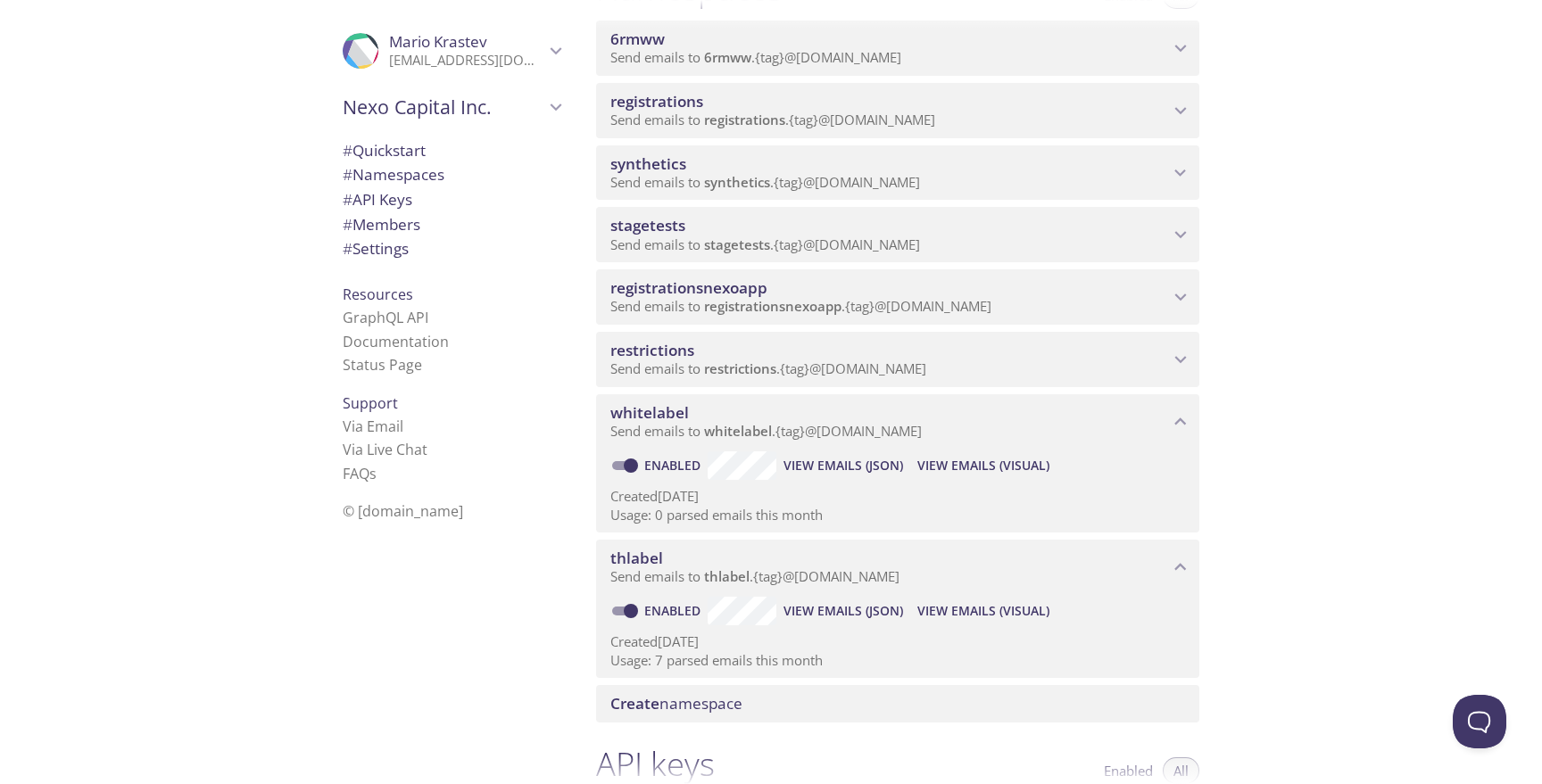
click at [955, 612] on span "View Emails (Visual)" at bounding box center [984, 611] width 132 height 22
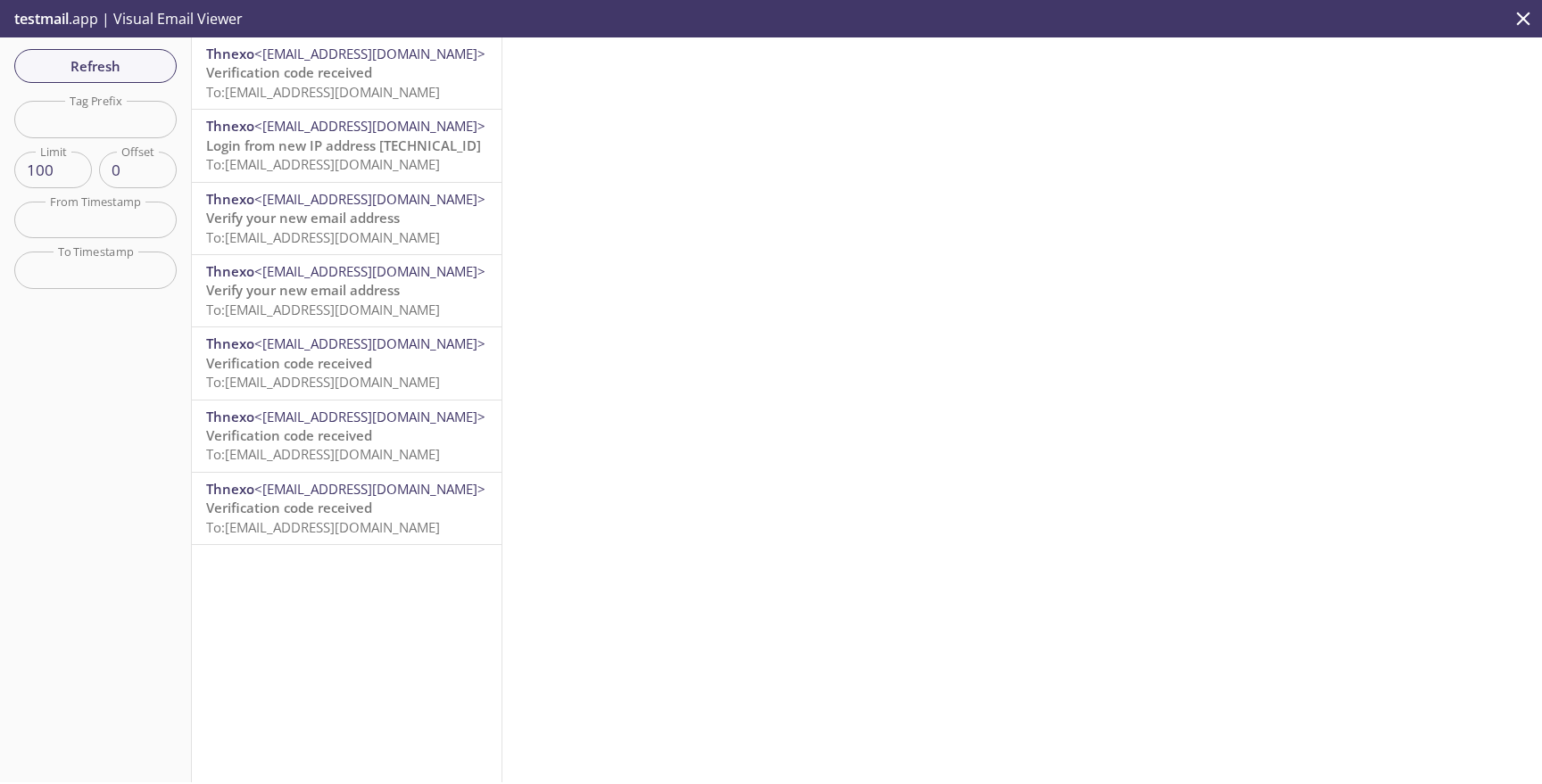
click at [281, 83] on span "To: [EMAIL_ADDRESS][DOMAIN_NAME]" at bounding box center [322, 92] width 233 height 18
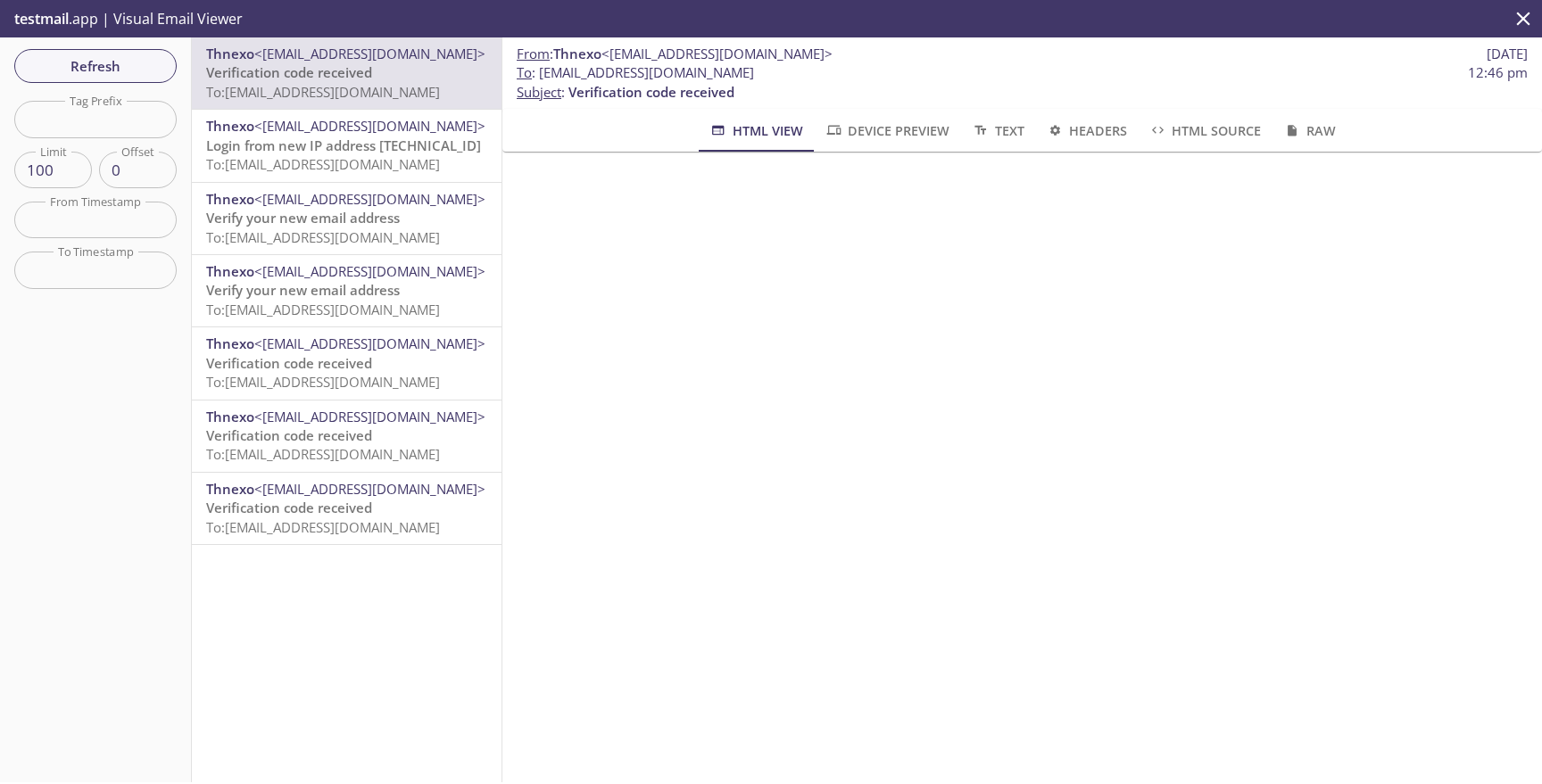
drag, startPoint x: 538, startPoint y: 70, endPoint x: 794, endPoint y: 69, distance: 256.0
click at [794, 69] on span "To : [EMAIL_ADDRESS][DOMAIN_NAME] 12:46 pm" at bounding box center [1022, 73] width 1011 height 19
copy span "[EMAIL_ADDRESS][DOMAIN_NAME]"
click at [129, 123] on input "text" at bounding box center [95, 119] width 163 height 37
paste input "testtest1"
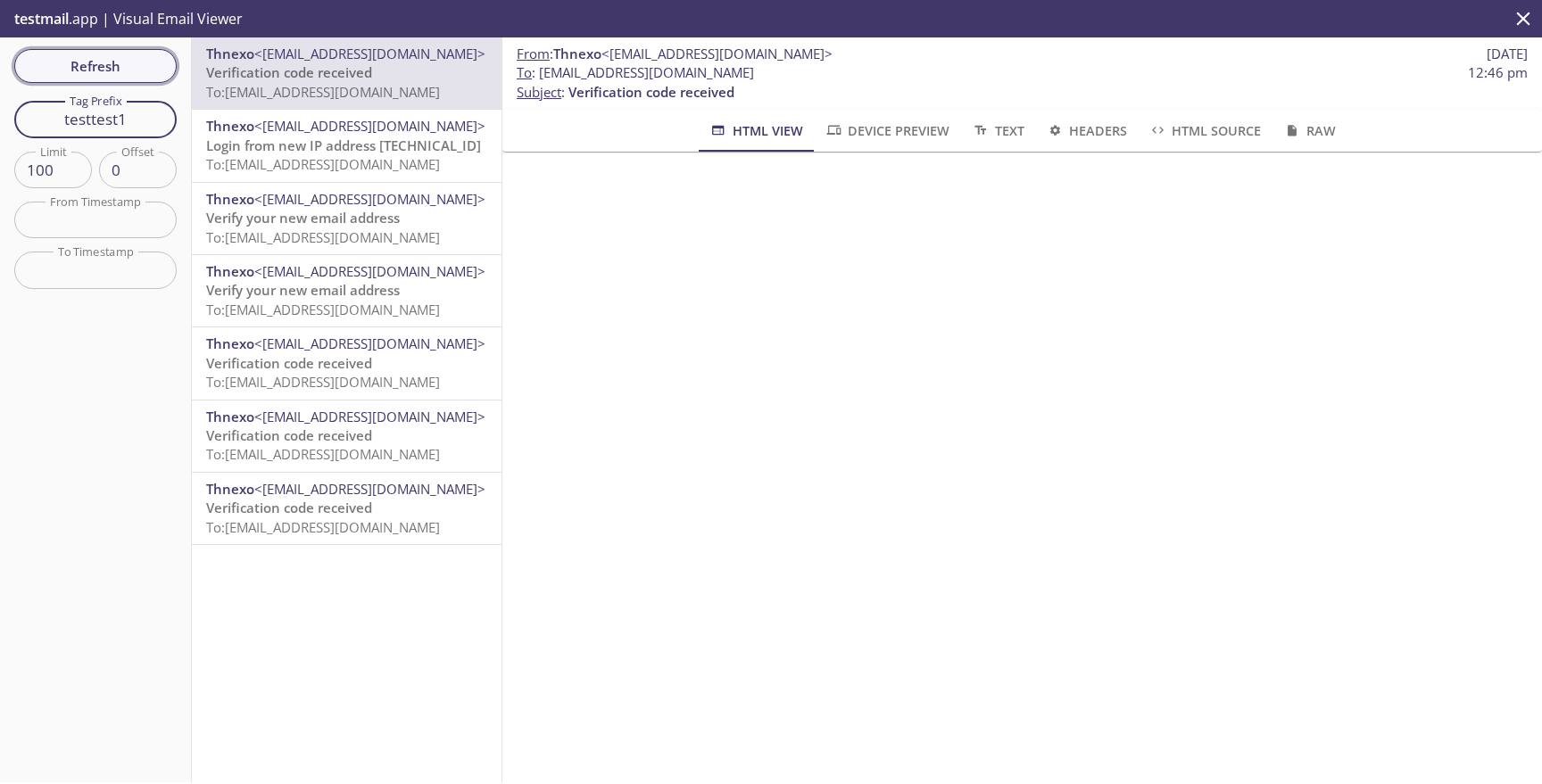
type input "testtest1"
click at [134, 76] on span "Refresh" at bounding box center [95, 66] width 134 height 24
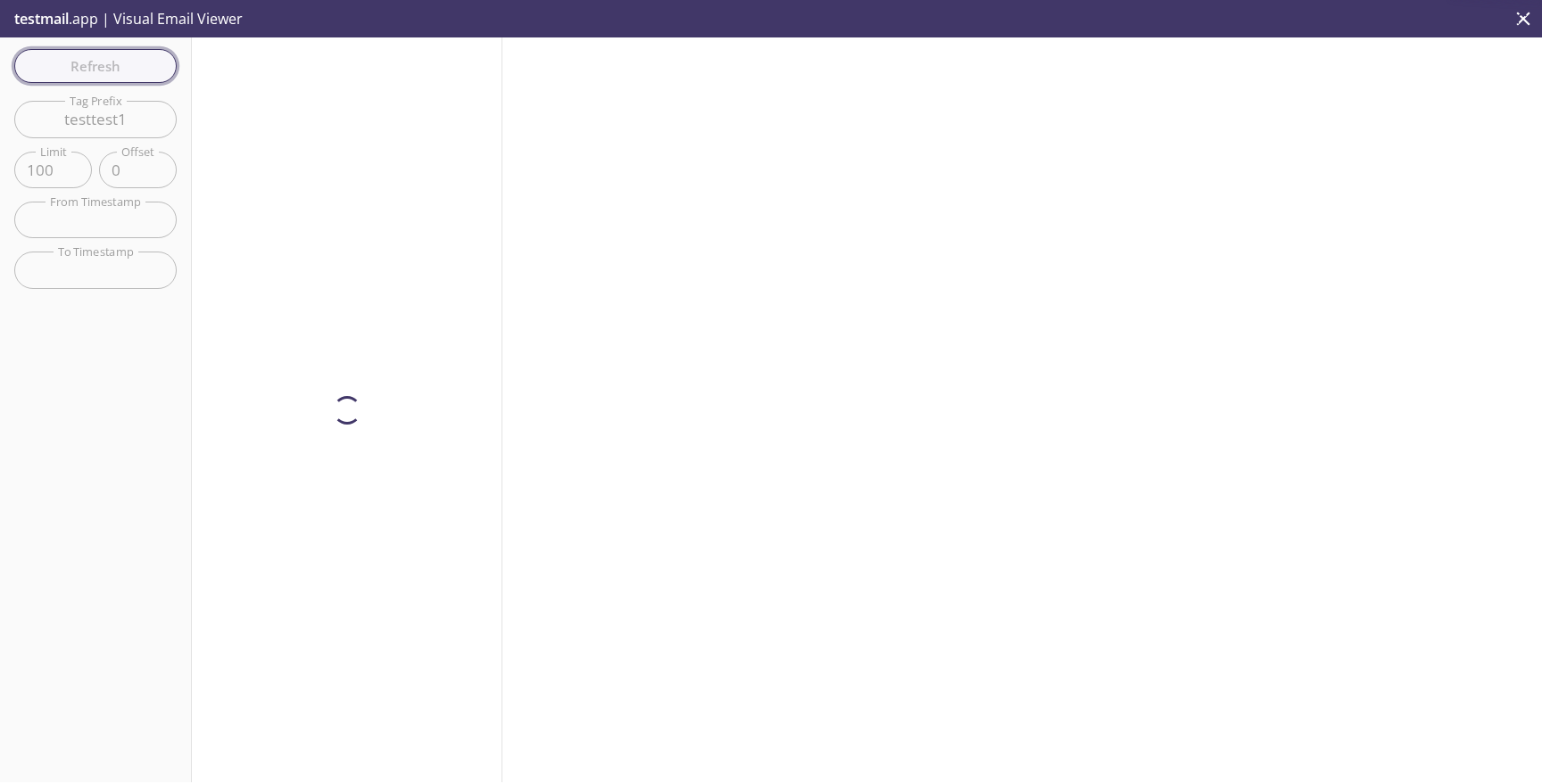
click at [134, 76] on div "Refresh Filters Tag Prefix testtest1 Tag Prefix Limit 100 Limit Offset 0 Offset…" at bounding box center [95, 410] width 192 height 745
click at [134, 76] on span "Refresh" at bounding box center [95, 66] width 134 height 24
click at [134, 76] on div "Refresh Filters Tag Prefix testtest1 Tag Prefix Limit 100 Limit Offset 0 Offset…" at bounding box center [95, 410] width 192 height 745
click at [134, 76] on span "Refresh" at bounding box center [95, 66] width 134 height 24
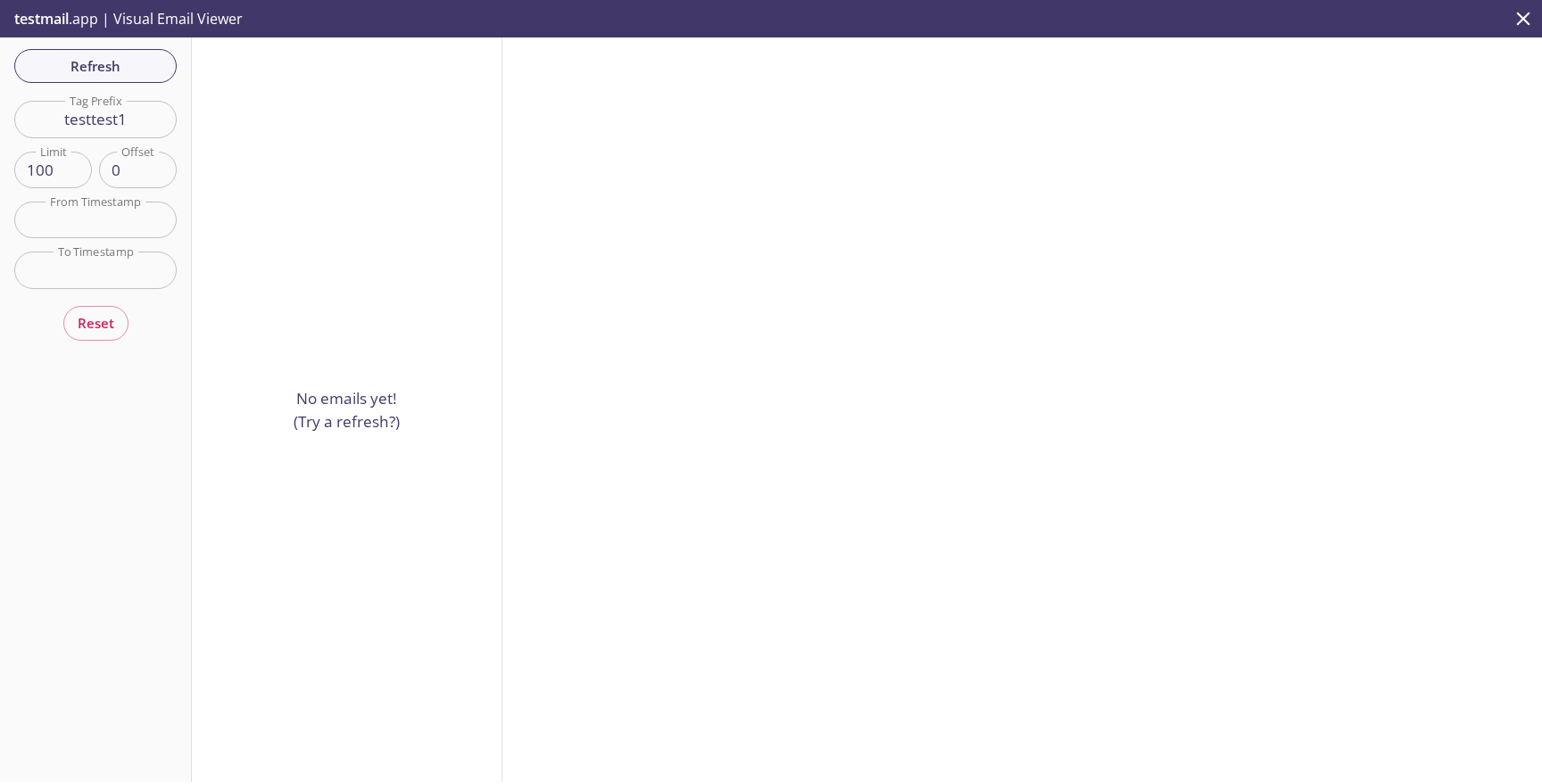
click at [94, 84] on div "Refresh Filters Tag Prefix testtest1 Tag Prefix Limit 100 Limit Offset 0 Offset…" at bounding box center [95, 410] width 192 height 745
click at [119, 58] on span "Refresh" at bounding box center [95, 66] width 134 height 24
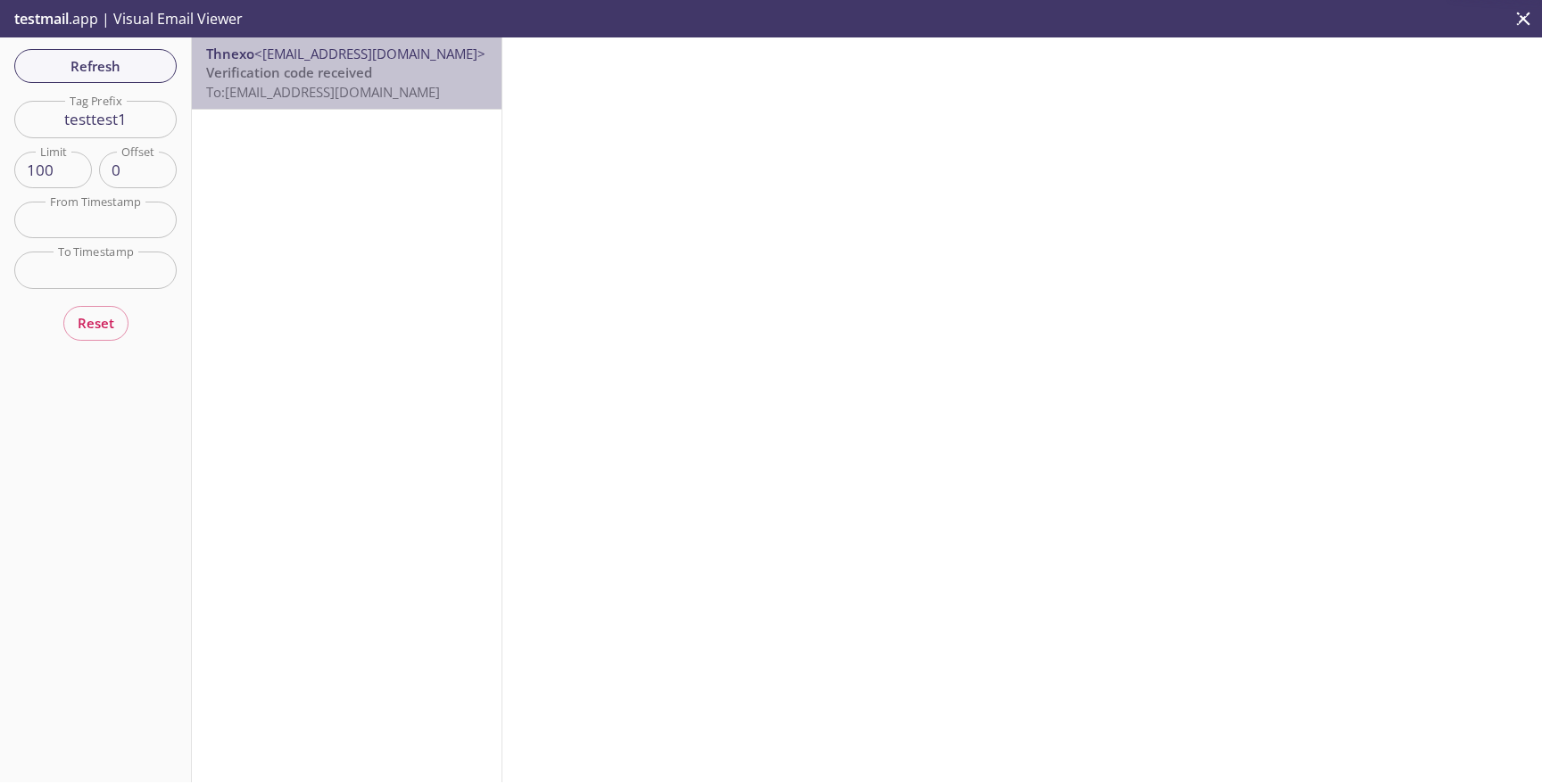
click at [334, 79] on span "Verification code received" at bounding box center [289, 72] width 166 height 18
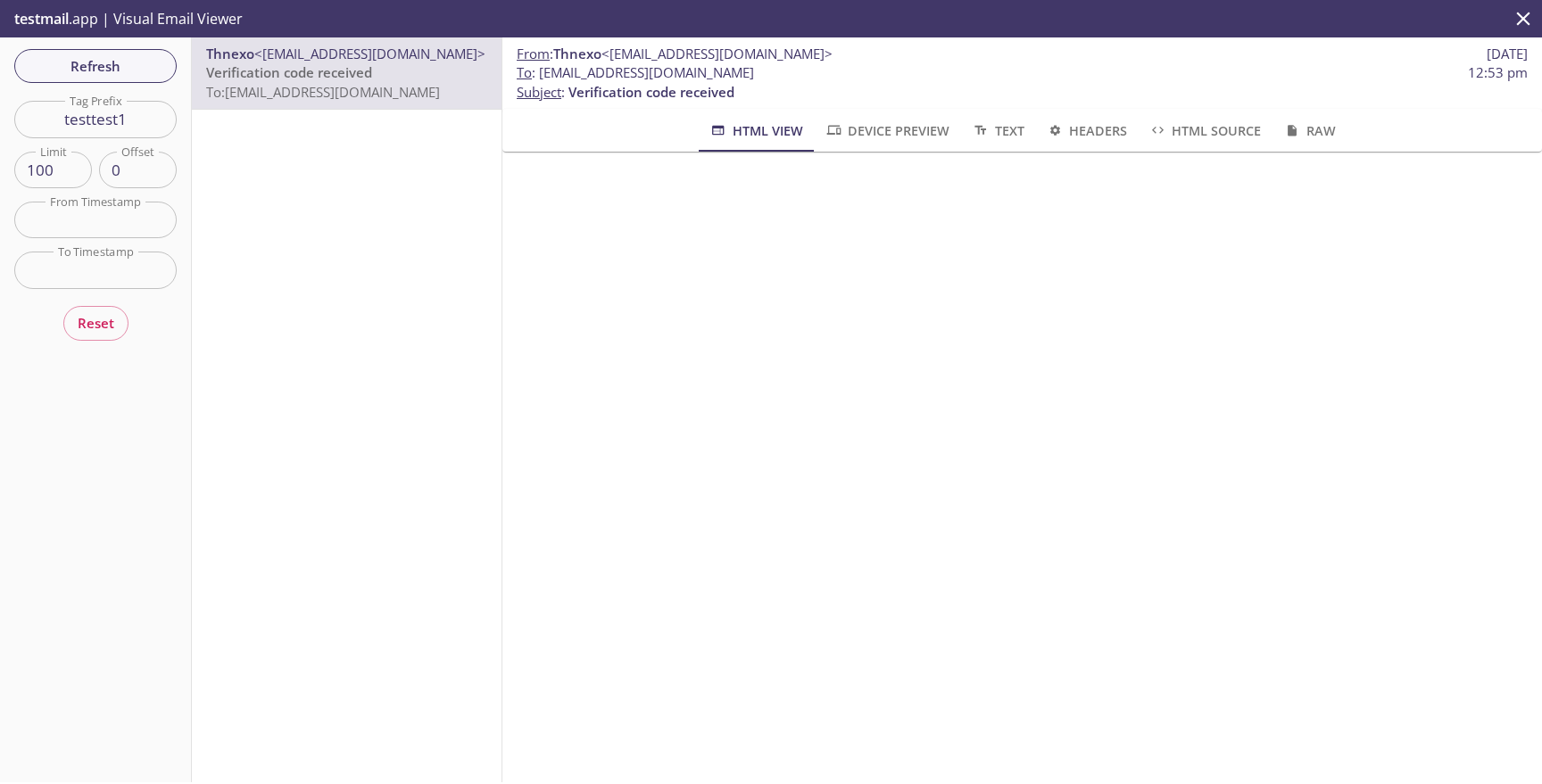
drag, startPoint x: 537, startPoint y: 71, endPoint x: 774, endPoint y: 71, distance: 237.0
click at [774, 71] on span "To : thlabel.testtest1@inbox.testmail.app 12:53 pm" at bounding box center [1022, 73] width 1011 height 19
copy span "thlabel.testtest1@inbox.testmail.app"
click at [160, 70] on span "Refresh" at bounding box center [95, 66] width 134 height 24
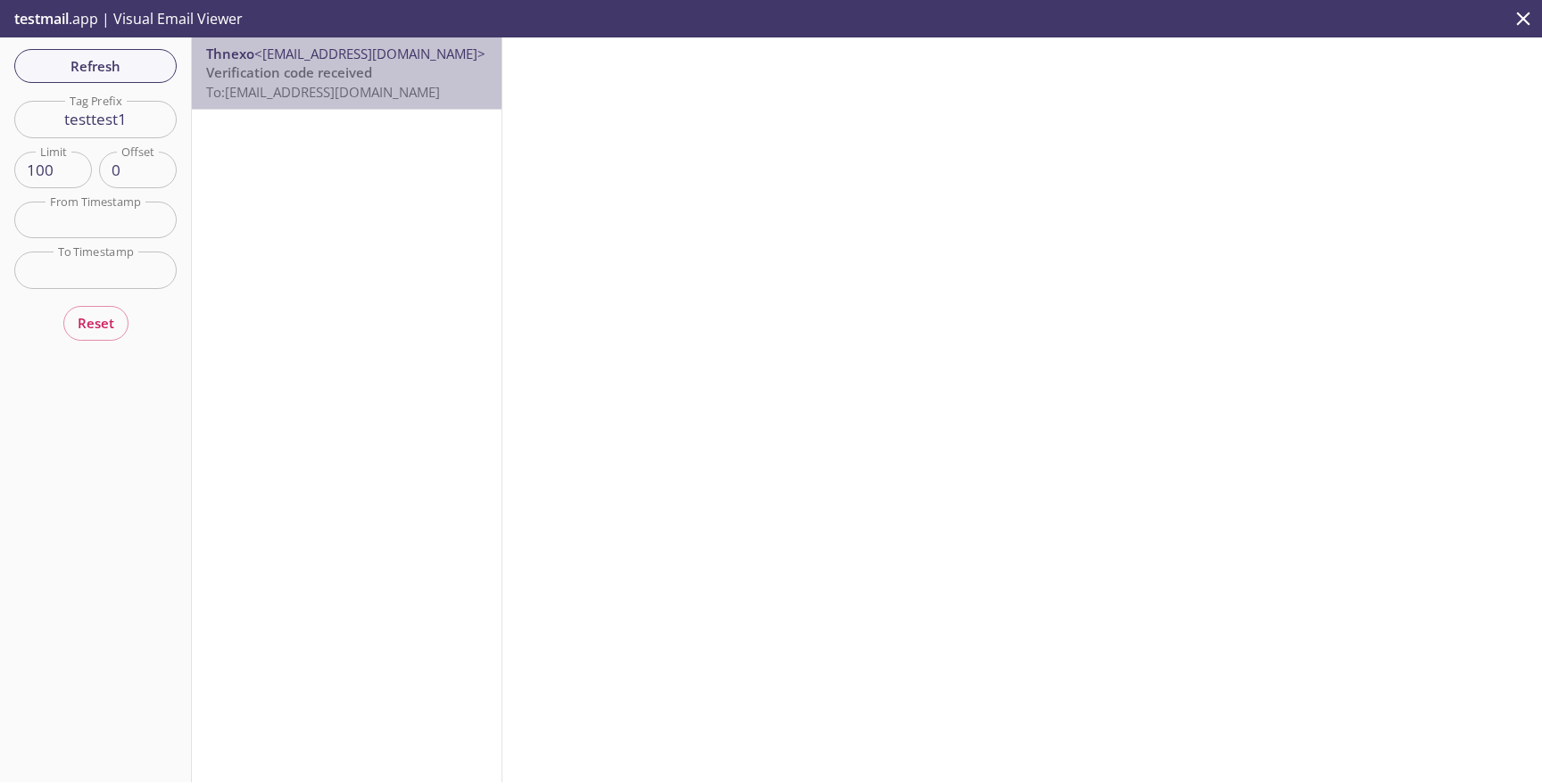
click at [440, 97] on span "To: thlabel.testtest1@inbox.testmail.app" at bounding box center [322, 92] width 233 height 18
